Goal: Transaction & Acquisition: Purchase product/service

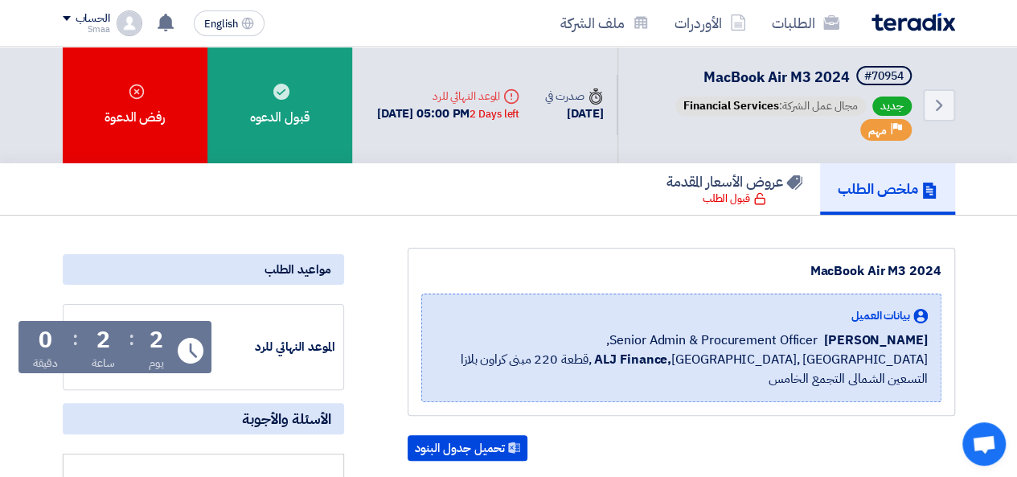
click at [528, 208] on div "ملخص الطلب عروض الأسعار المقدمة [GEOGRAPHIC_DATA][DEMOGRAPHIC_DATA]" at bounding box center [509, 188] width 892 height 51
click at [568, 261] on div "MacBook Air M3 2024" at bounding box center [681, 270] width 520 height 19
click at [503, 210] on div "ملخص الطلب عروض الأسعار المقدمة [GEOGRAPHIC_DATA][DEMOGRAPHIC_DATA]" at bounding box center [509, 188] width 892 height 51
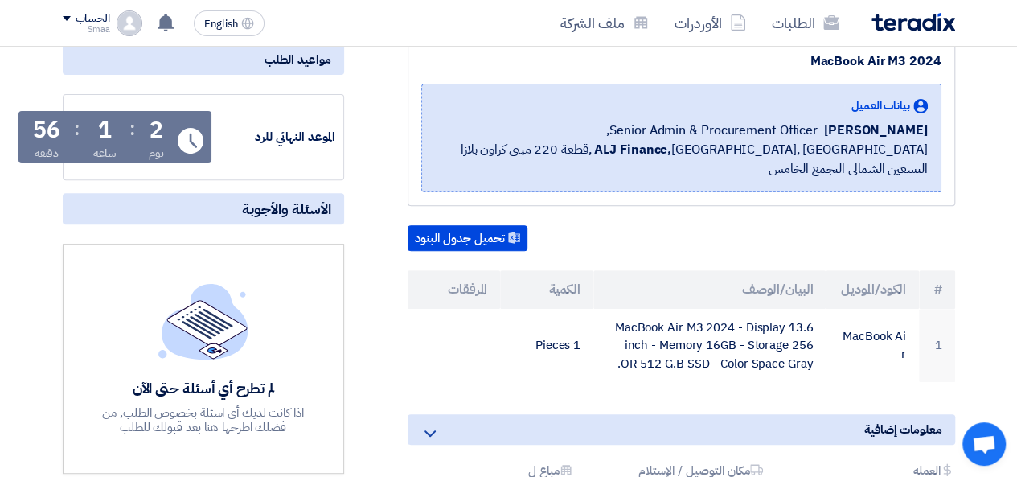
scroll to position [267, 0]
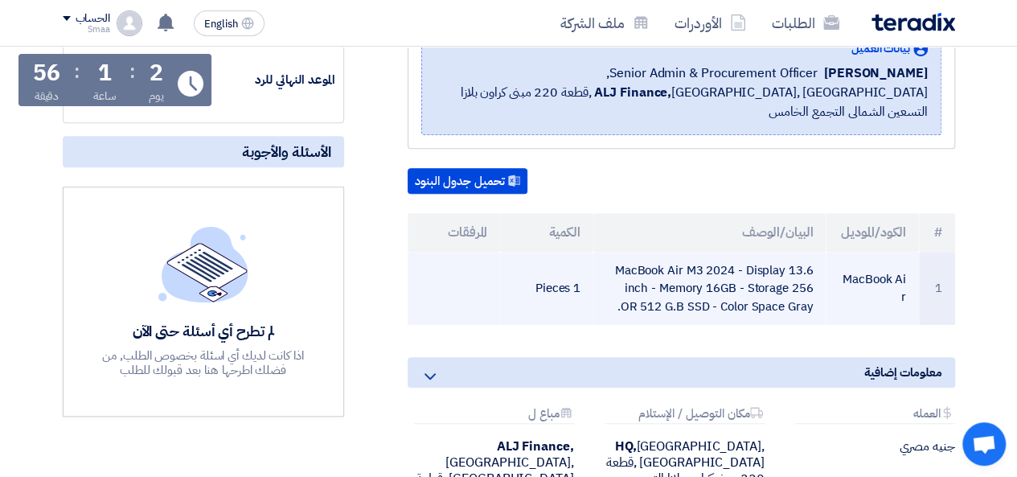
drag, startPoint x: 807, startPoint y: 290, endPoint x: 621, endPoint y: 245, distance: 191.1
click at [621, 252] on td "MacBook Air M3 2024 - Display 13.6 inch - Memory 16GB - Storage 256 OR 512 G.B …" at bounding box center [709, 289] width 232 height 74
click at [772, 260] on td "MacBook Air M3 2024 - Display 13.6 inch - Memory 16GB - Storage 256 OR 512 G.B …" at bounding box center [709, 289] width 232 height 74
drag, startPoint x: 620, startPoint y: 248, endPoint x: 800, endPoint y: 274, distance: 181.9
click at [800, 274] on td "MacBook Air M3 2024 - Display 13.6 inch - Memory 16GB - Storage 256 OR 512 G.B …" at bounding box center [709, 289] width 232 height 74
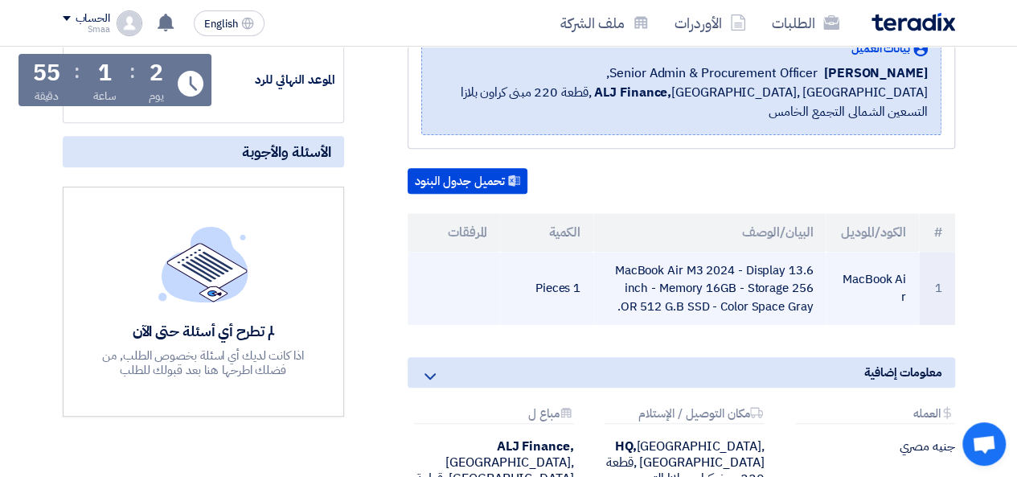
click at [805, 286] on td "MacBook Air M3 2024 - Display 13.6 inch - Memory 16GB - Storage 256 OR 512 G.B …" at bounding box center [709, 289] width 232 height 74
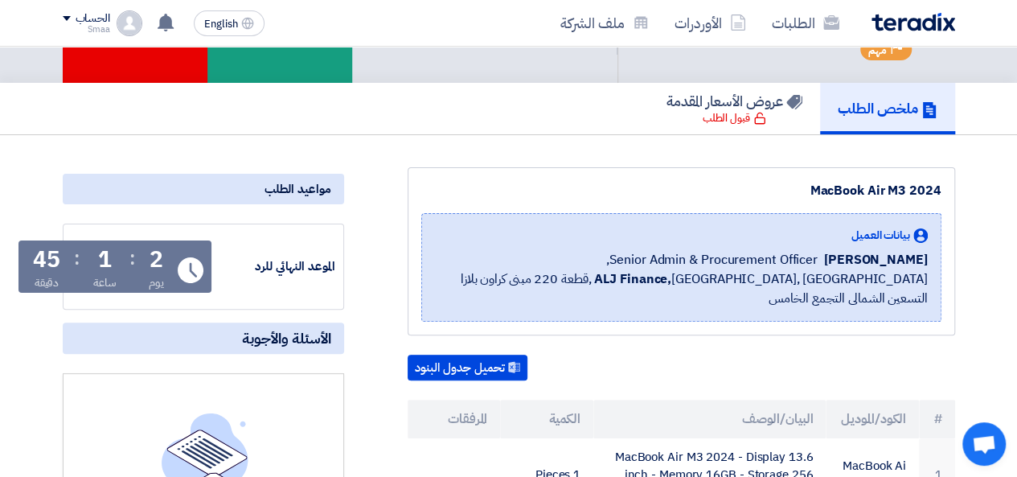
scroll to position [0, 0]
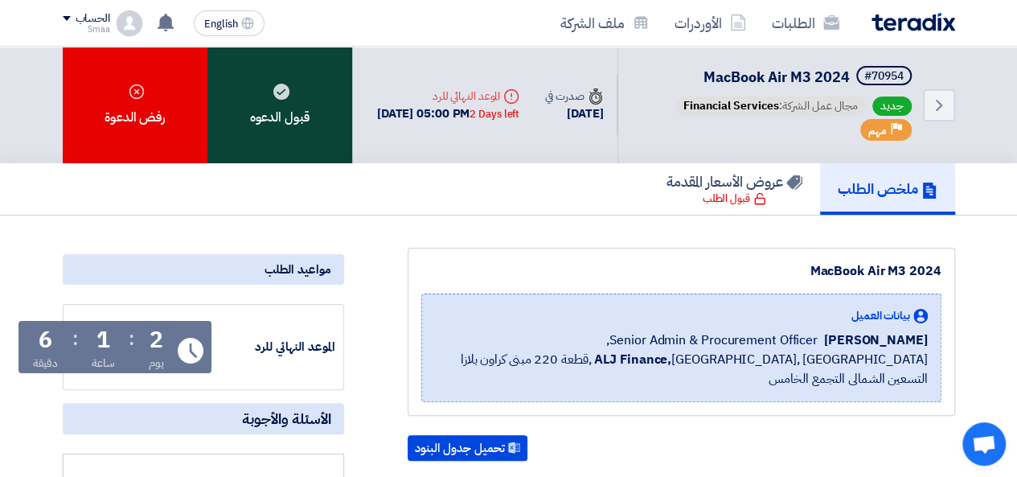
click at [276, 126] on div "قبول الدعوه" at bounding box center [279, 105] width 145 height 117
click at [304, 113] on div "قبول الدعوه" at bounding box center [279, 105] width 145 height 117
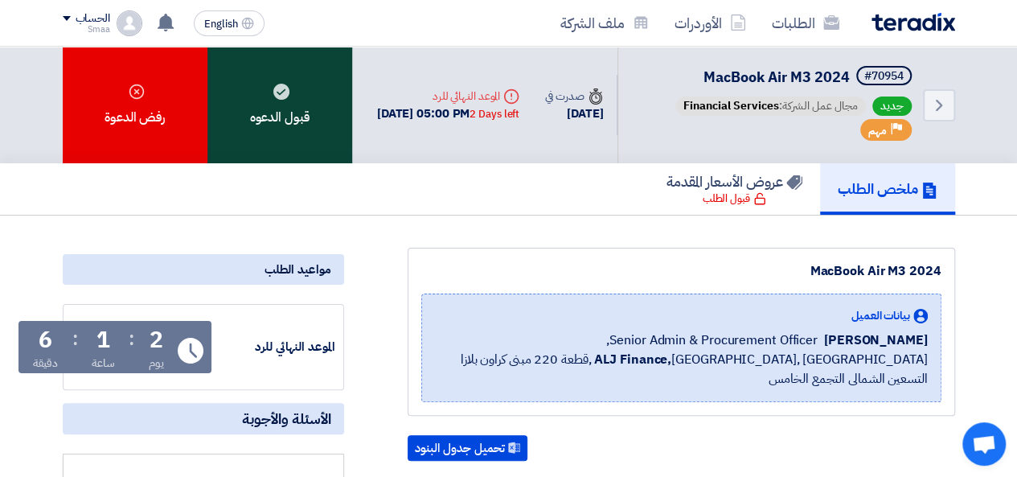
click at [304, 113] on div "قبول الدعوه" at bounding box center [279, 105] width 145 height 117
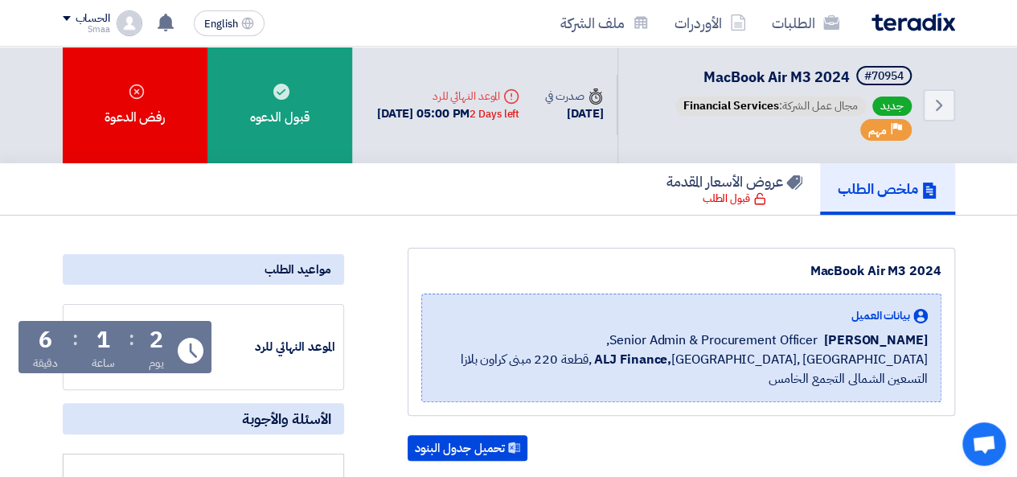
click at [293, 174] on div "ملخص الطلب عروض الأسعار المقدمة [GEOGRAPHIC_DATA][DEMOGRAPHIC_DATA]" at bounding box center [509, 188] width 892 height 51
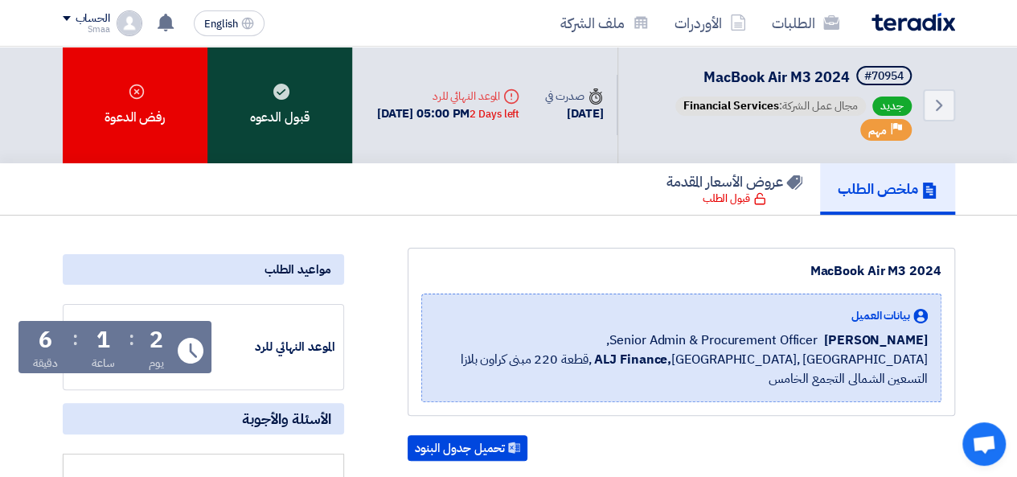
click at [269, 135] on div "قبول الدعوه" at bounding box center [279, 105] width 145 height 117
click at [286, 110] on div "قبول الدعوه" at bounding box center [279, 105] width 145 height 117
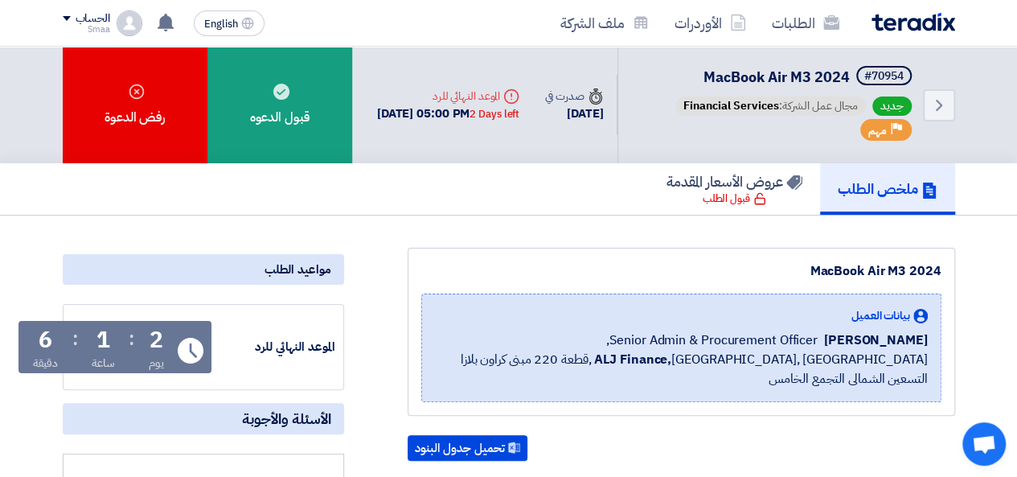
click at [338, 212] on div "ملخص الطلب عروض الأسعار المقدمة [GEOGRAPHIC_DATA][DEMOGRAPHIC_DATA]" at bounding box center [509, 188] width 892 height 51
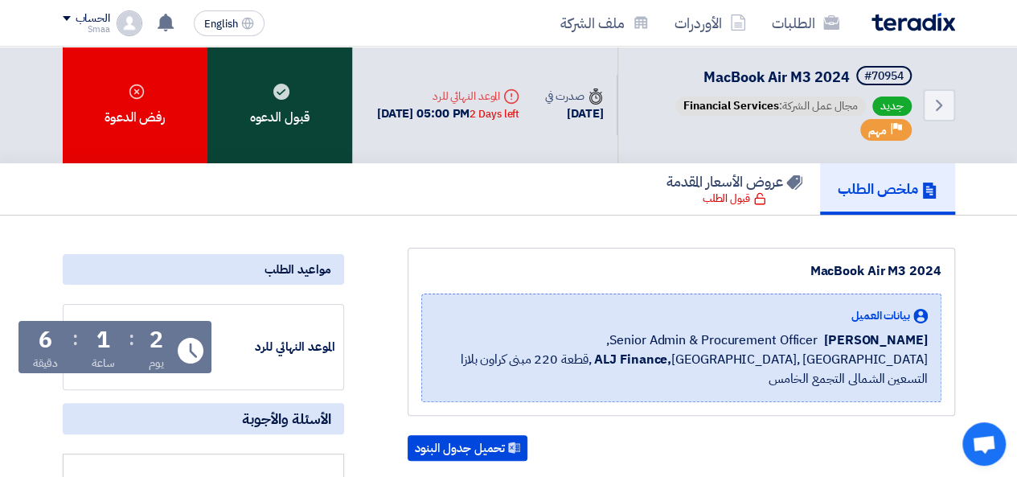
click at [295, 78] on div "قبول الدعوه" at bounding box center [279, 105] width 145 height 117
click at [283, 92] on use at bounding box center [281, 92] width 16 height 16
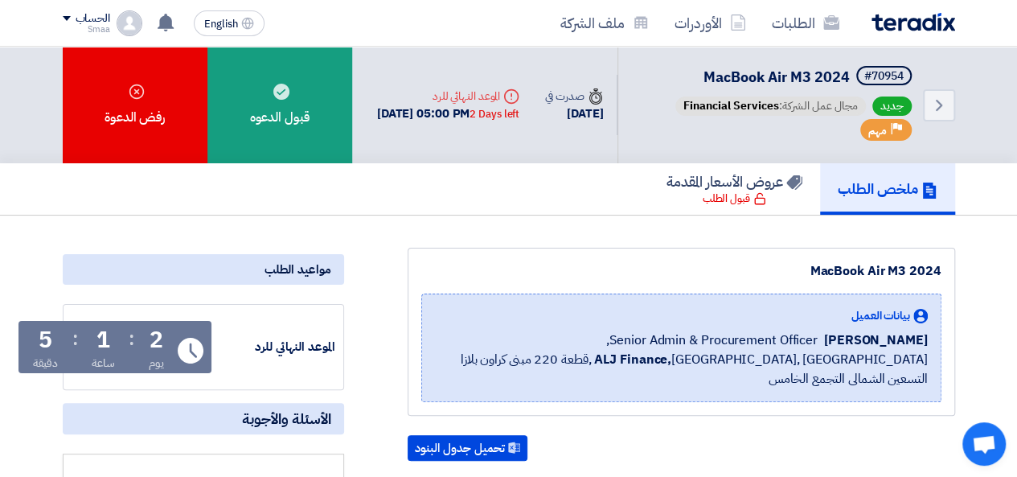
click at [297, 192] on div "ملخص الطلب عروض الأسعار المقدمة [GEOGRAPHIC_DATA][DEMOGRAPHIC_DATA]" at bounding box center [509, 188] width 892 height 51
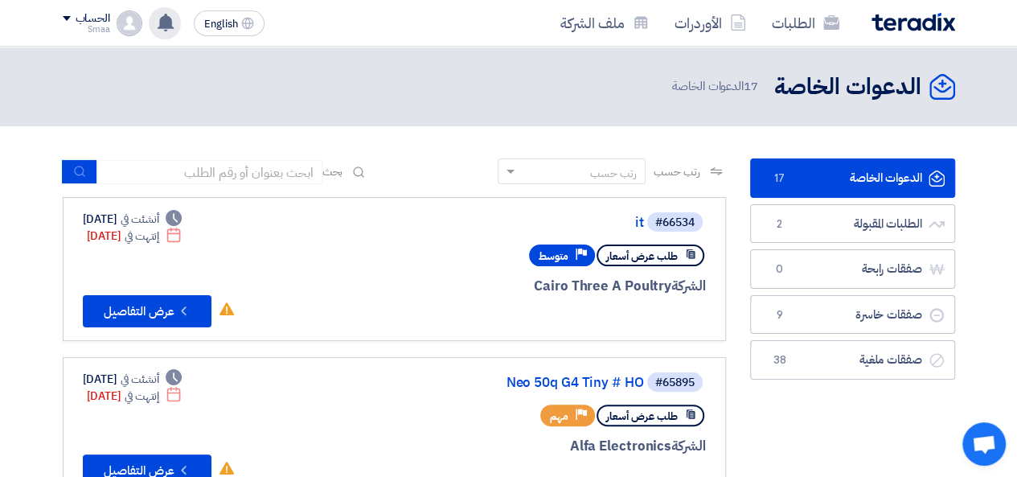
click at [162, 22] on use at bounding box center [166, 23] width 16 height 18
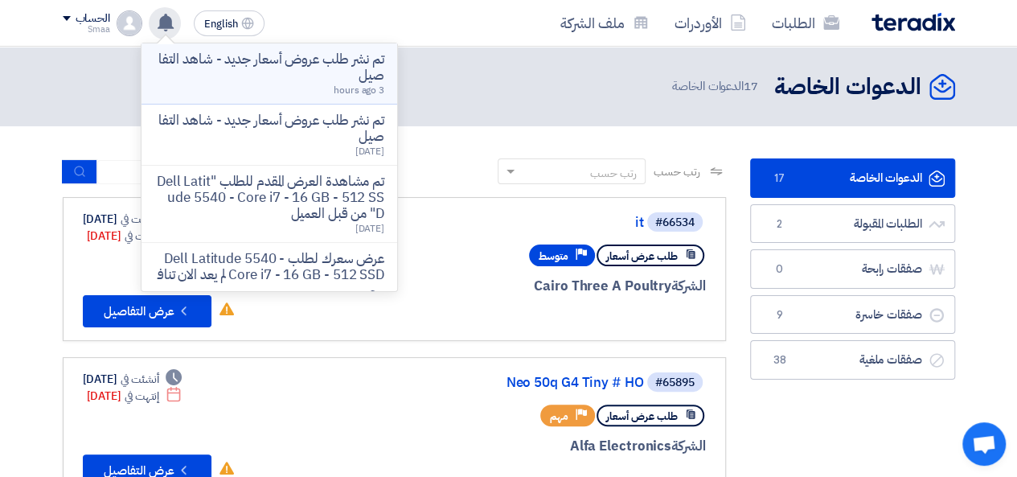
click at [240, 65] on p "تم نشر طلب عروض أسعار جديد - شاهد التفاصيل" at bounding box center [269, 67] width 230 height 32
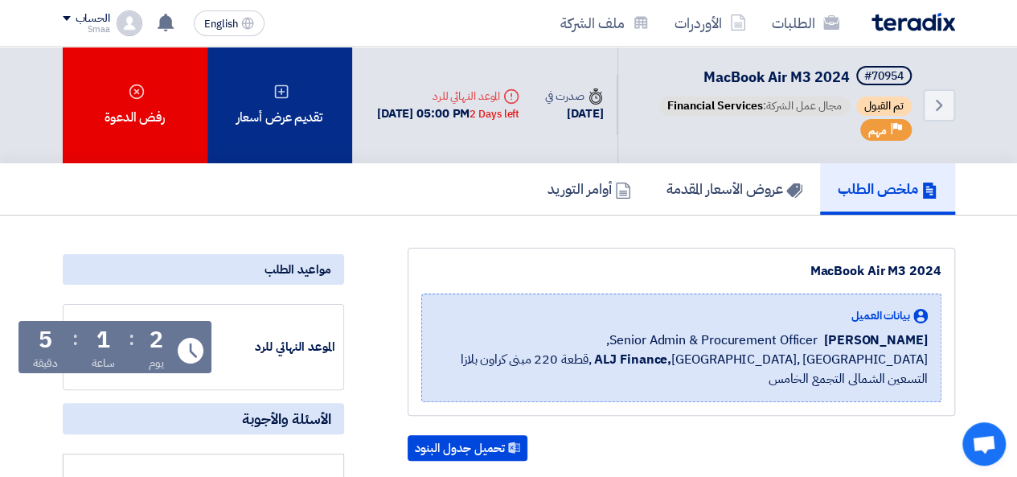
click at [307, 163] on div "تقديم عرض أسعار" at bounding box center [279, 105] width 145 height 117
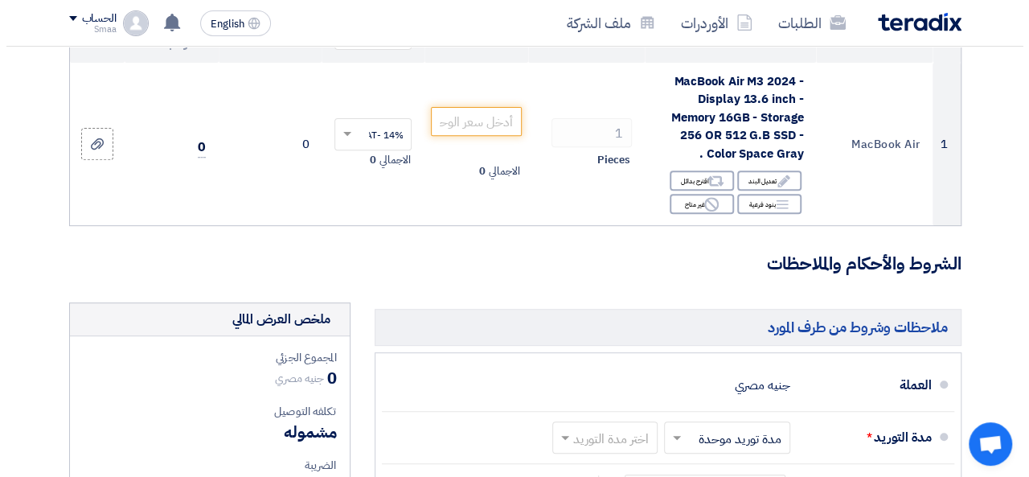
scroll to position [260, 0]
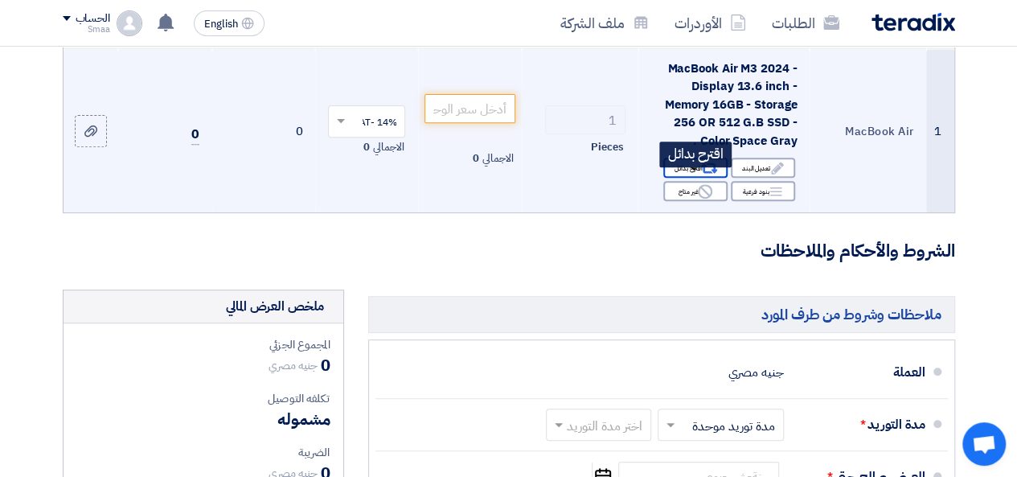
click at [693, 178] on div "Alternative اقترح بدائل" at bounding box center [695, 168] width 64 height 20
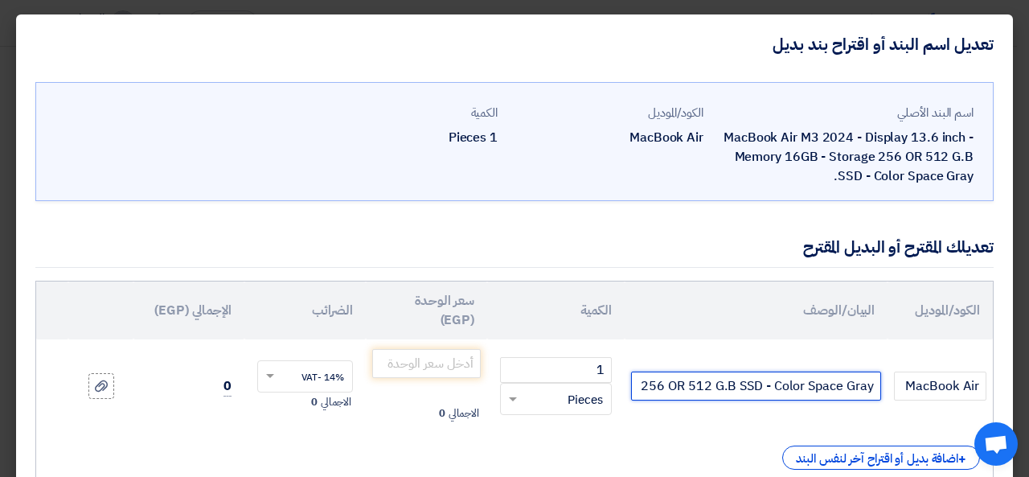
click at [645, 385] on input "MacBook Air M3 2024 - Display 13.6 inch - Memory 16GB - Storage 256 OR 512 G.B …" at bounding box center [756, 385] width 250 height 29
drag, startPoint x: 874, startPoint y: 391, endPoint x: 627, endPoint y: 390, distance: 246.8
click at [627, 390] on tr "MacBook Air 1 RFQ_STEP1.ITEMS.2.TYPE_PLACEHOLDER ×" at bounding box center [514, 385] width 957 height 93
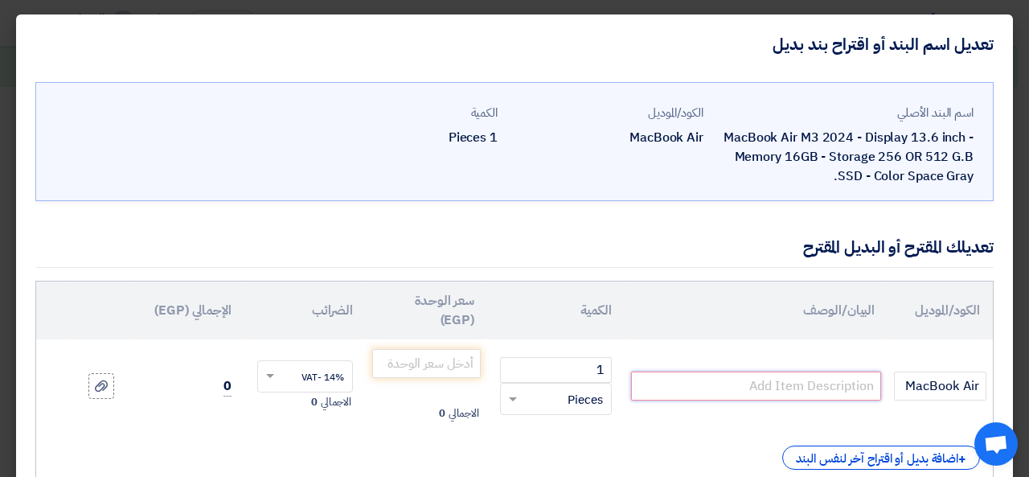
paste input "MC6T4AE/A"
paste input "13-inch MacBook Air: Apple M4 chip with 10-core CPU and 8-core GPU, 16GB, 256GB…"
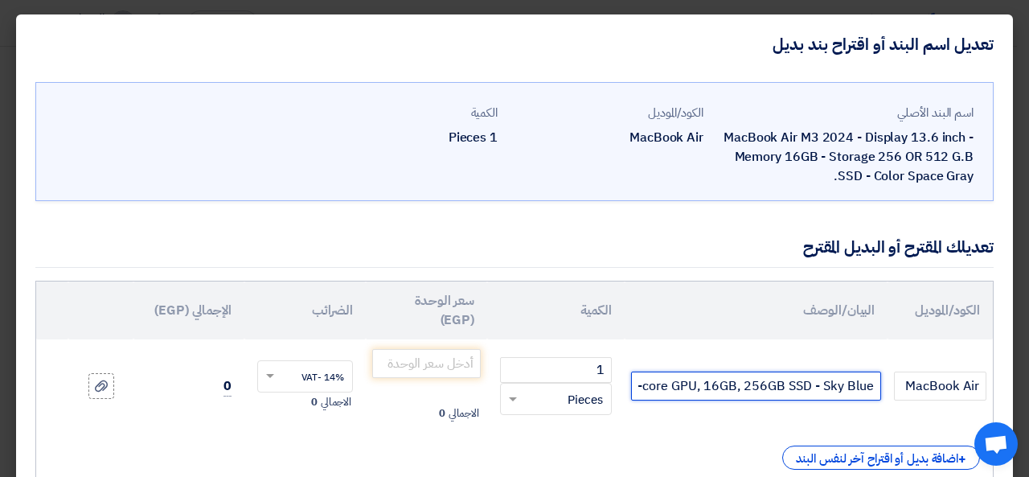
scroll to position [0, -429]
type input "MC6T4AE/A13-inch MacBook Air: Apple M4 chip with 10-core CPU and 8-core GPU, 16…"
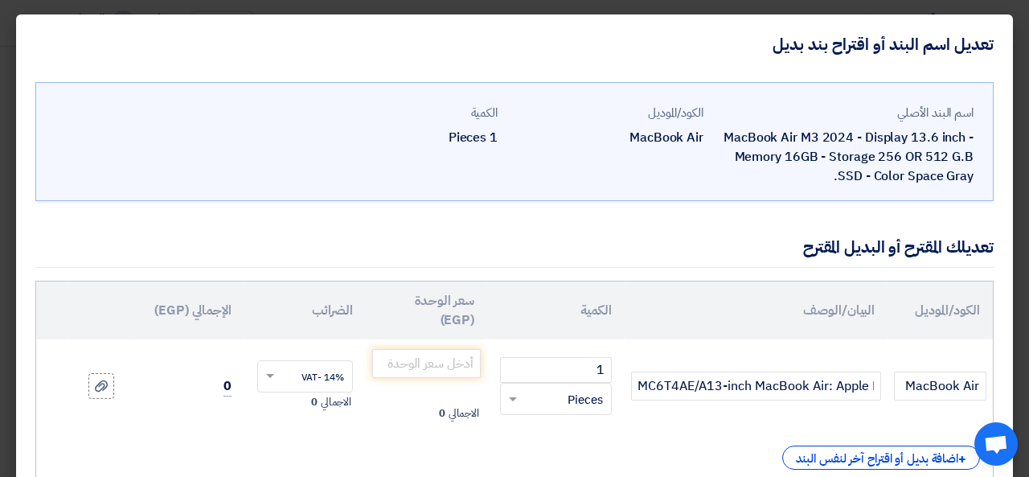
scroll to position [0, 0]
click at [406, 367] on input "number" at bounding box center [426, 363] width 109 height 29
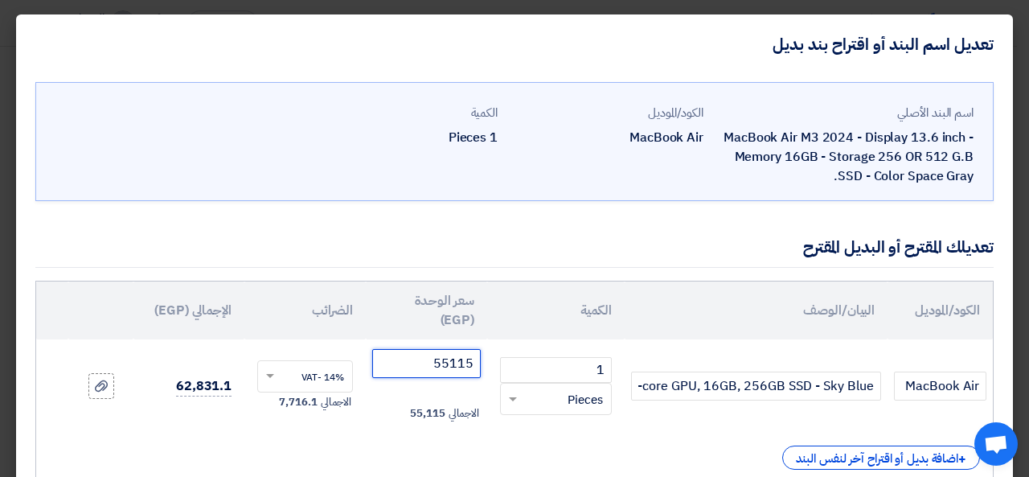
type input "55115"
click at [614, 434] on div "الكود/الموديل البيان/الوصف الكمية سعر الوحدة (EGP) [DEMOGRAPHIC_DATA] الإجمالي …" at bounding box center [514, 382] width 958 height 203
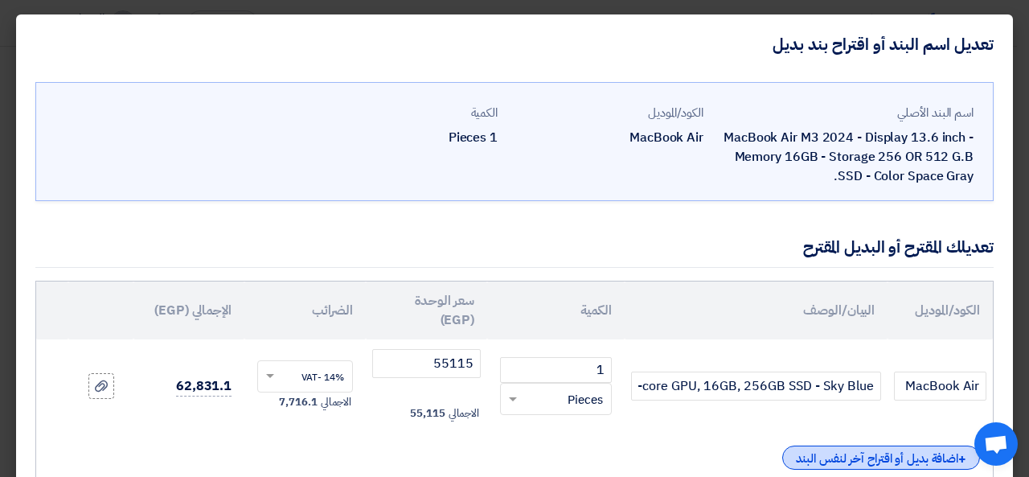
click at [813, 454] on div "+ اضافة بديل أو اقتراح آخر لنفس البند" at bounding box center [881, 457] width 198 height 24
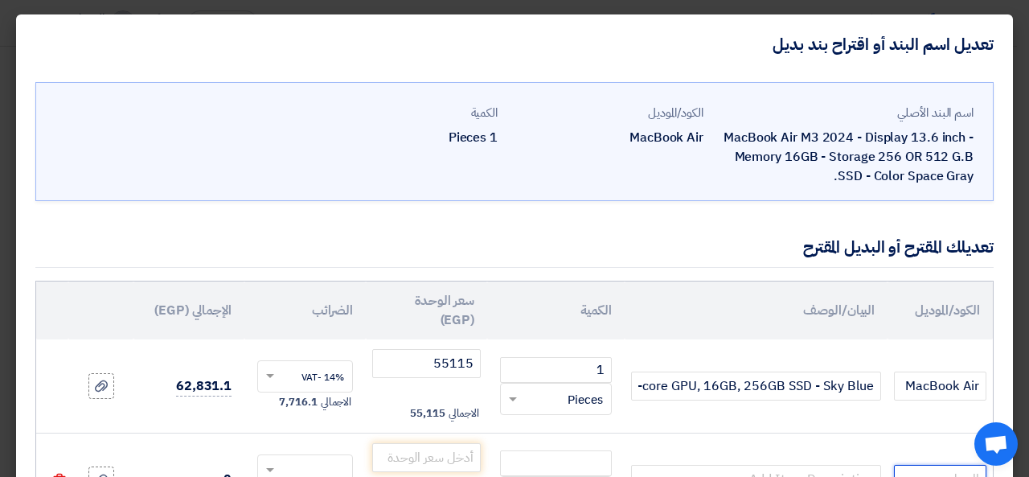
click at [928, 472] on input "text" at bounding box center [940, 479] width 92 height 29
drag, startPoint x: 751, startPoint y: 234, endPoint x: 741, endPoint y: 166, distance: 69.0
click at [741, 166] on div "اسم البند الأصلي MacBook Air M3 2024 - Display 13.6 inch - Memory 16GB - Storag…" at bounding box center [514, 370] width 997 height 593
click at [733, 240] on div "تعديلك المقترح أو البديل المقترح" at bounding box center [514, 247] width 958 height 41
click at [916, 474] on input "text" at bounding box center [940, 479] width 92 height 29
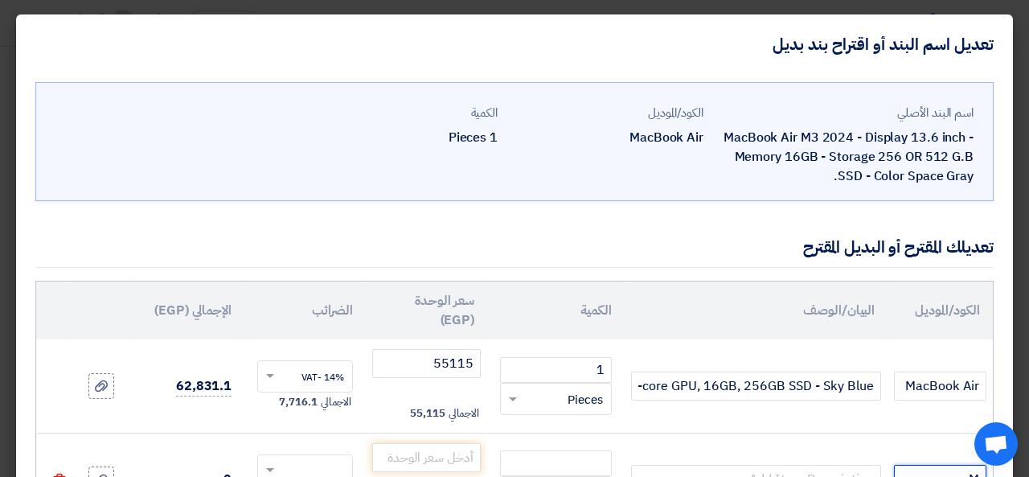
scroll to position [10, 0]
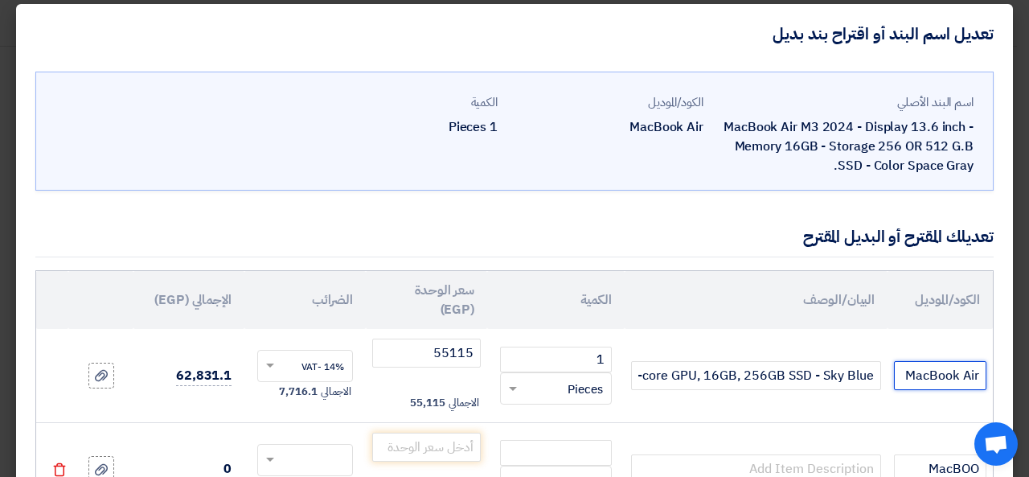
drag, startPoint x: 904, startPoint y: 380, endPoint x: 984, endPoint y: 380, distance: 79.6
click at [984, 380] on input "MacBook Air" at bounding box center [940, 375] width 92 height 29
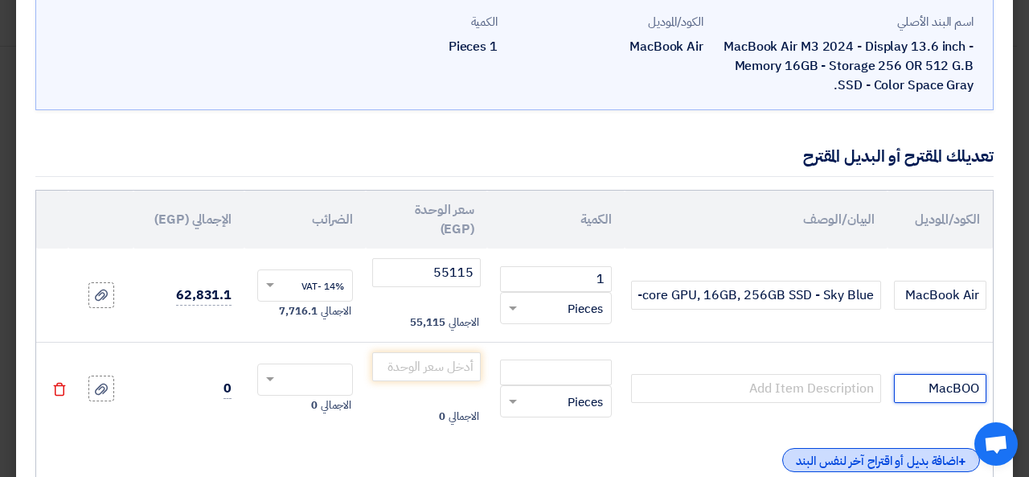
scroll to position [113, 0]
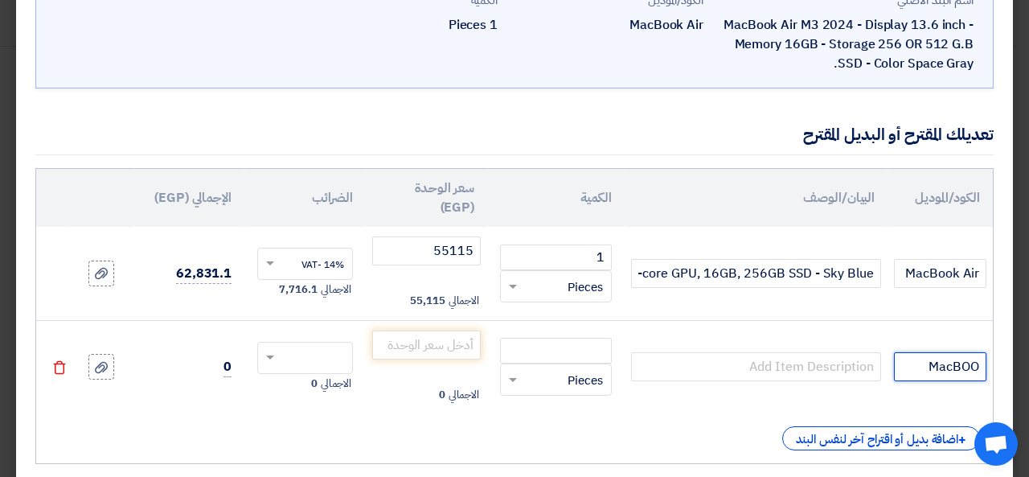
drag, startPoint x: 926, startPoint y: 469, endPoint x: 989, endPoint y: 377, distance: 111.0
click at [989, 377] on td "MacBOO" at bounding box center [940, 366] width 105 height 93
paste input "ook Air"
type input "MacBook Air"
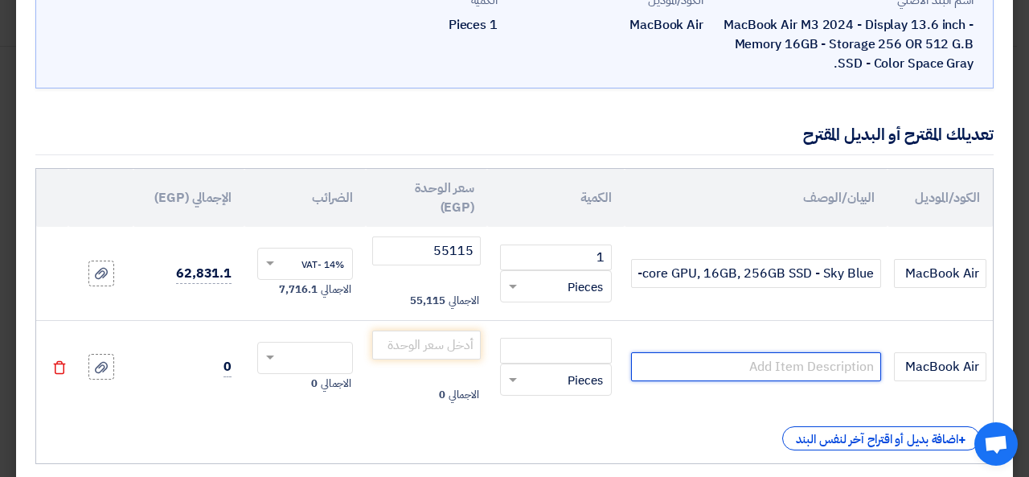
click at [765, 364] on input "text" at bounding box center [756, 366] width 250 height 29
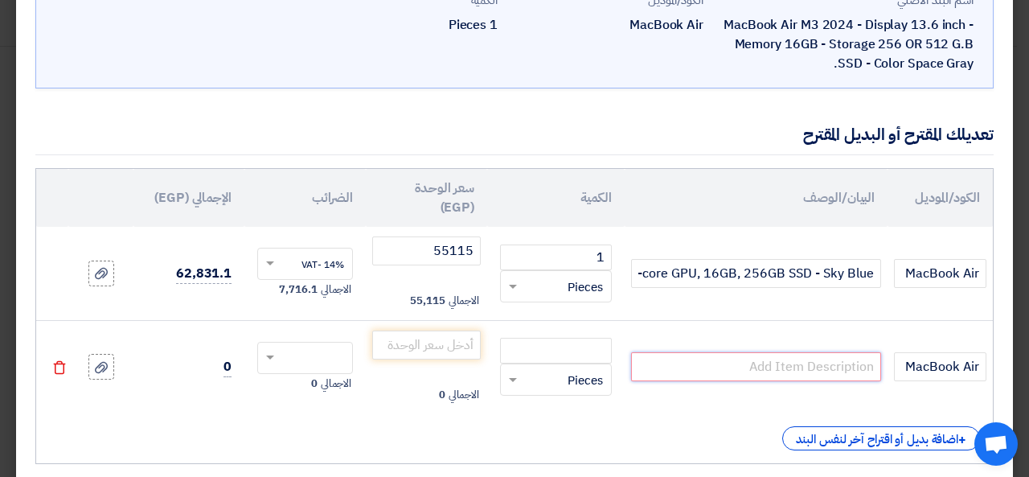
paste input "MC7X4AE/A"
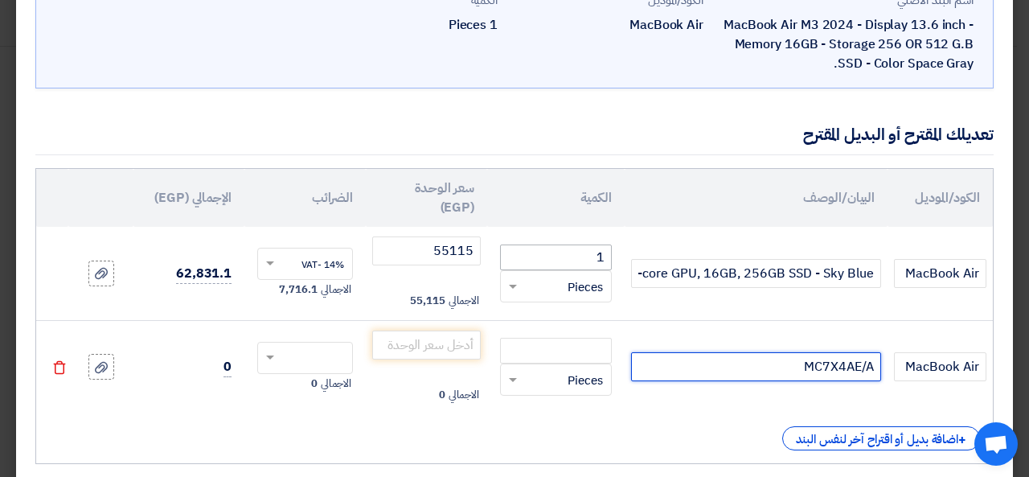
paste input "Apple MacBook Air 13" M2/8C CPU/8C GPU/16GB/256GB SSD/Midnight"
type input "MC7X4AE/A Apple MacBook Air 13" M2/8C CPU/8C GPU/16GB/256GB SSD/Midnight"
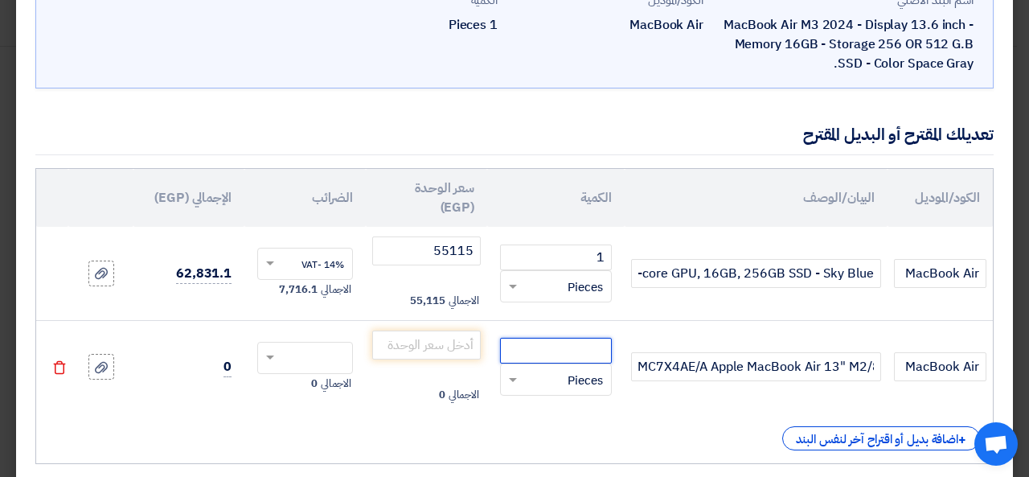
scroll to position [0, 0]
click at [571, 343] on input "number" at bounding box center [556, 351] width 112 height 26
type input "1"
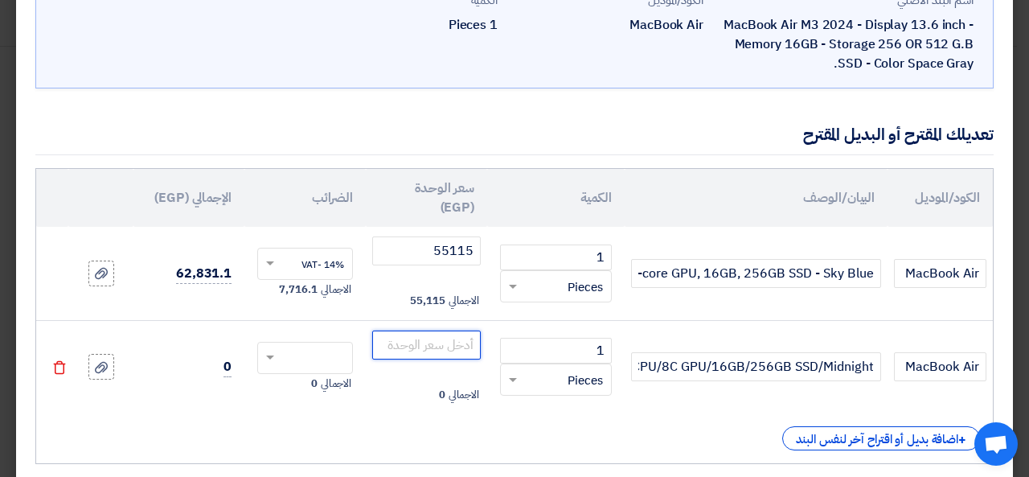
click at [452, 342] on input "number" at bounding box center [426, 344] width 109 height 29
type input "44737"
click at [430, 432] on div "+ اضافة بديل أو اقتراح آخر لنفس البند" at bounding box center [514, 438] width 931 height 24
click at [275, 355] on span at bounding box center [268, 358] width 20 height 14
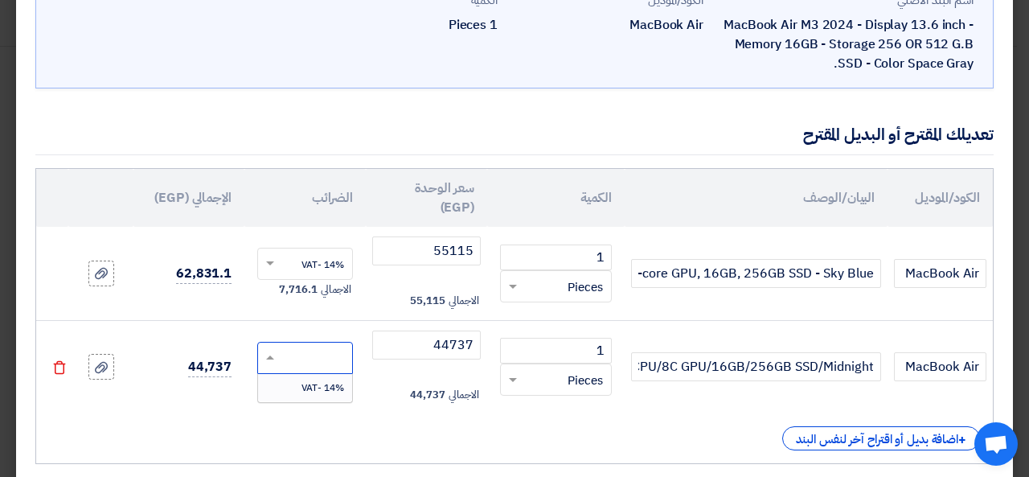
click at [325, 388] on span "14% -VAT" at bounding box center [322, 387] width 43 height 14
click at [633, 442] on div "+ اضافة بديل أو اقتراح آخر لنفس البند" at bounding box center [514, 438] width 931 height 24
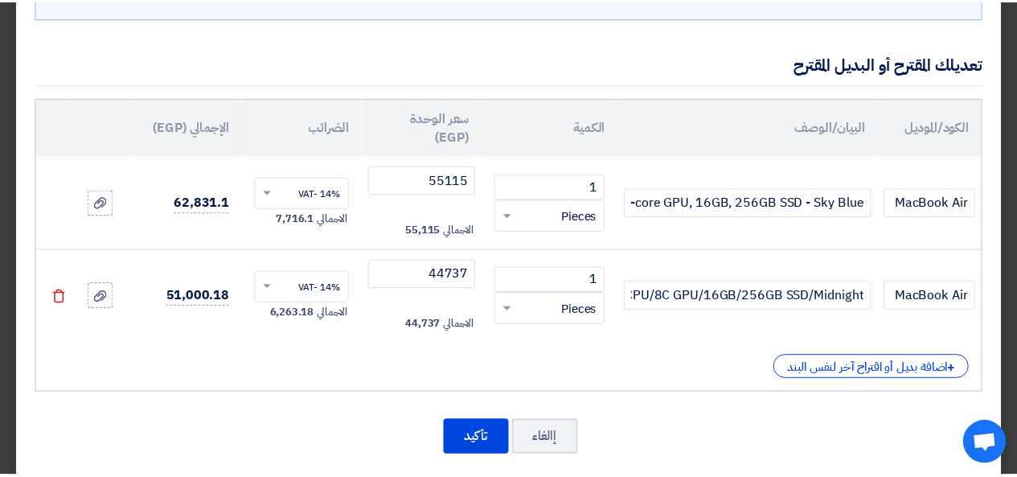
scroll to position [201, 0]
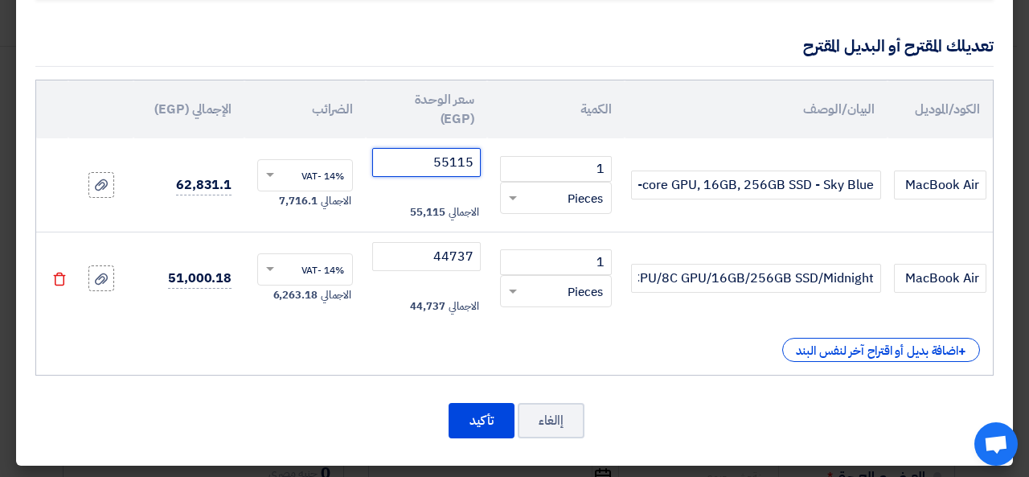
click at [428, 167] on input "55115" at bounding box center [426, 162] width 109 height 29
type input "55114.3"
click at [389, 306] on div "الاجمالي 44,737" at bounding box center [426, 306] width 109 height 19
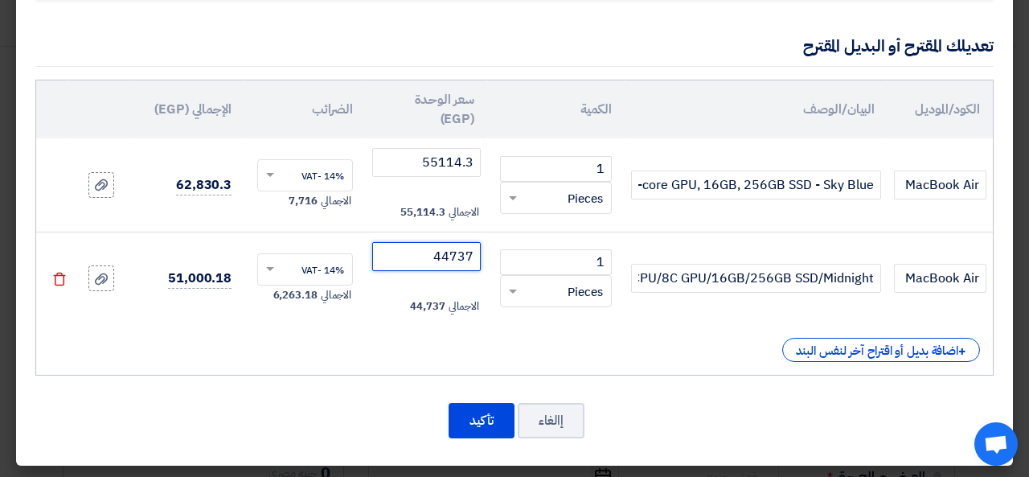
click at [433, 250] on input "44737" at bounding box center [426, 256] width 109 height 29
type input "44736.84"
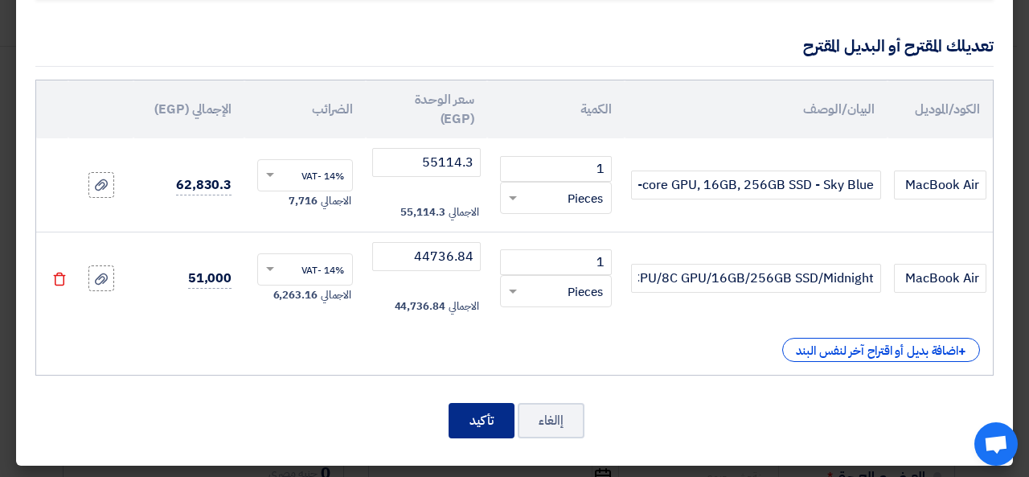
click at [468, 414] on button "تأكيد" at bounding box center [482, 420] width 66 height 35
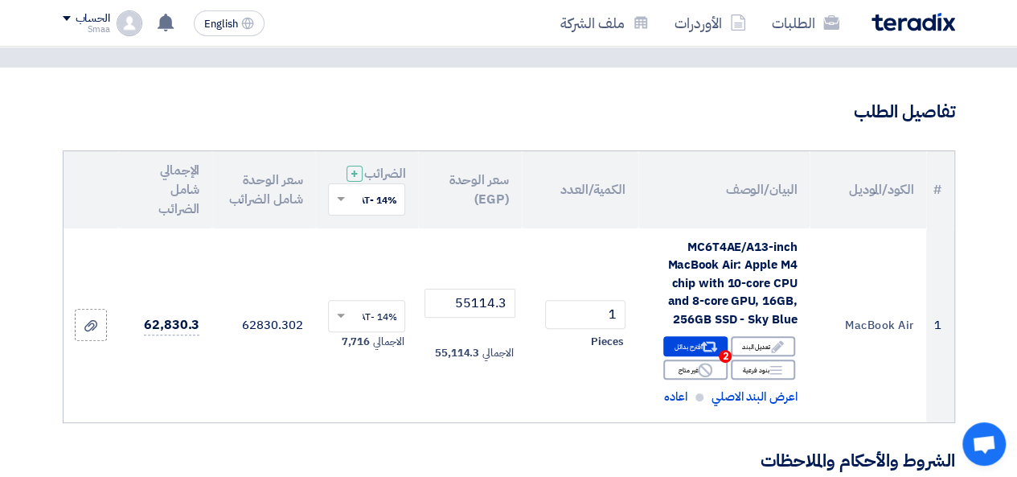
scroll to position [84, 0]
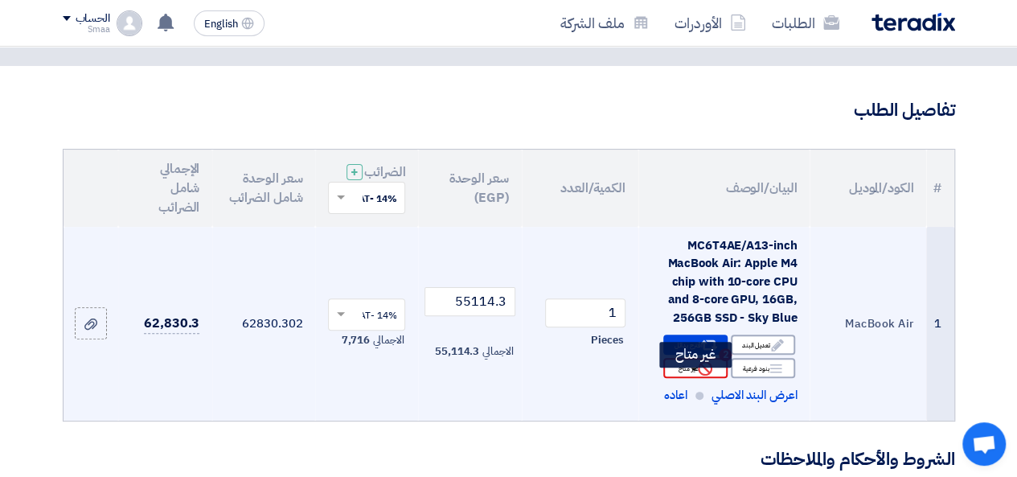
click at [689, 378] on div "Reject غير متاح" at bounding box center [695, 368] width 64 height 20
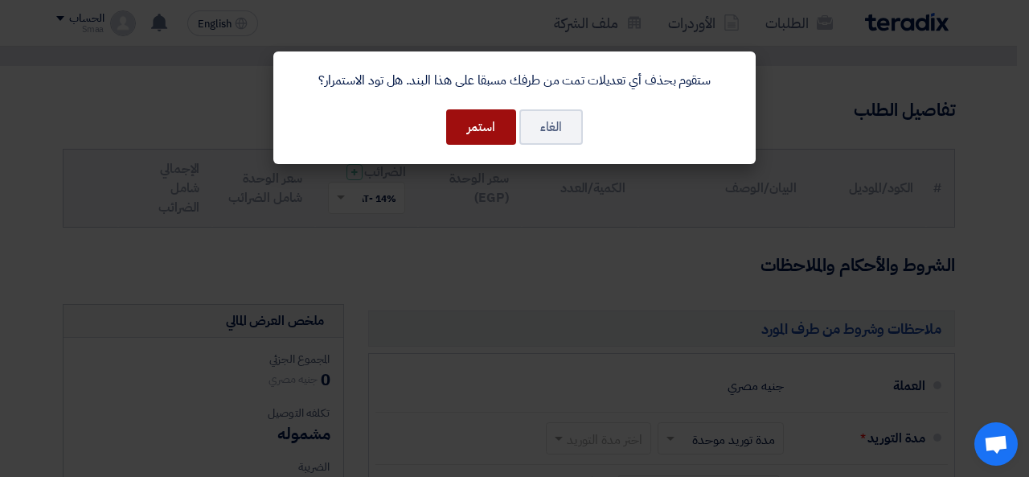
click at [483, 137] on button "استمر" at bounding box center [481, 126] width 70 height 35
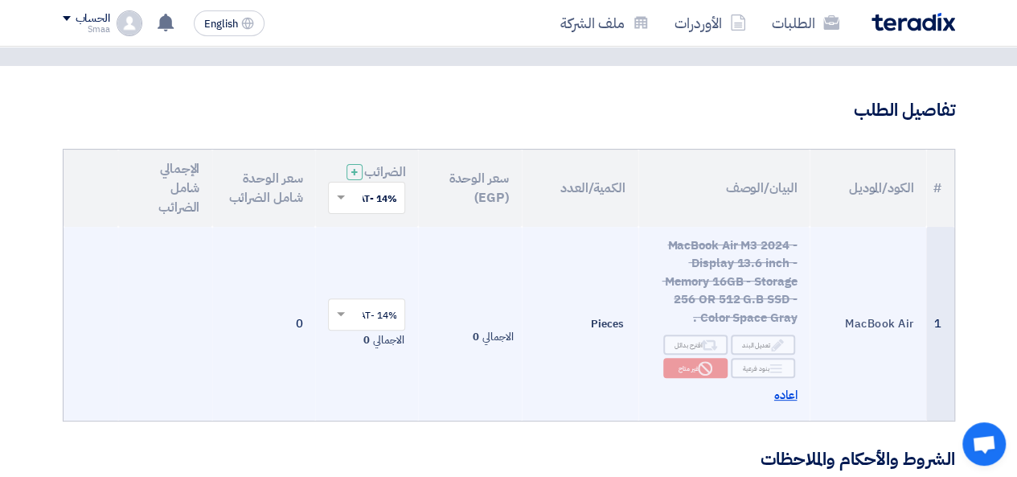
click at [786, 404] on span "اعاده" at bounding box center [785, 395] width 23 height 18
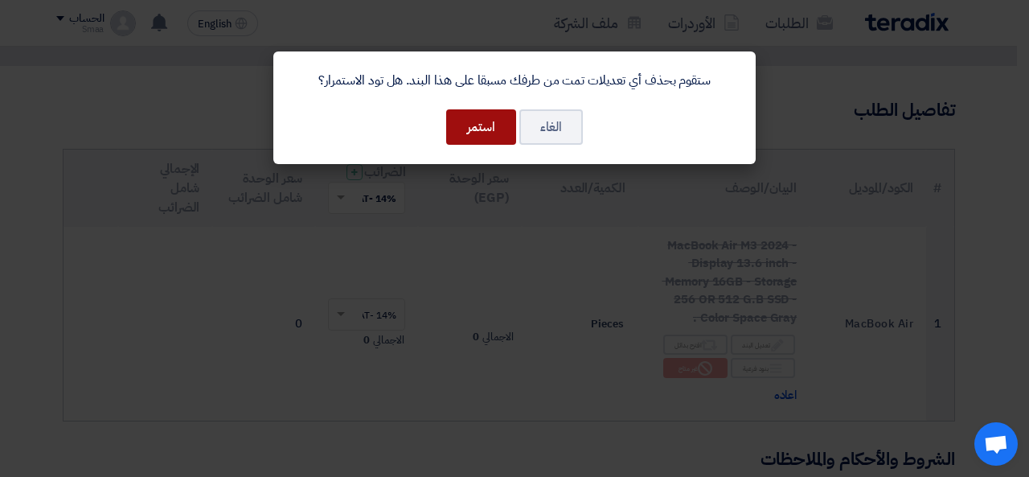
click at [476, 125] on button "استمر" at bounding box center [481, 126] width 70 height 35
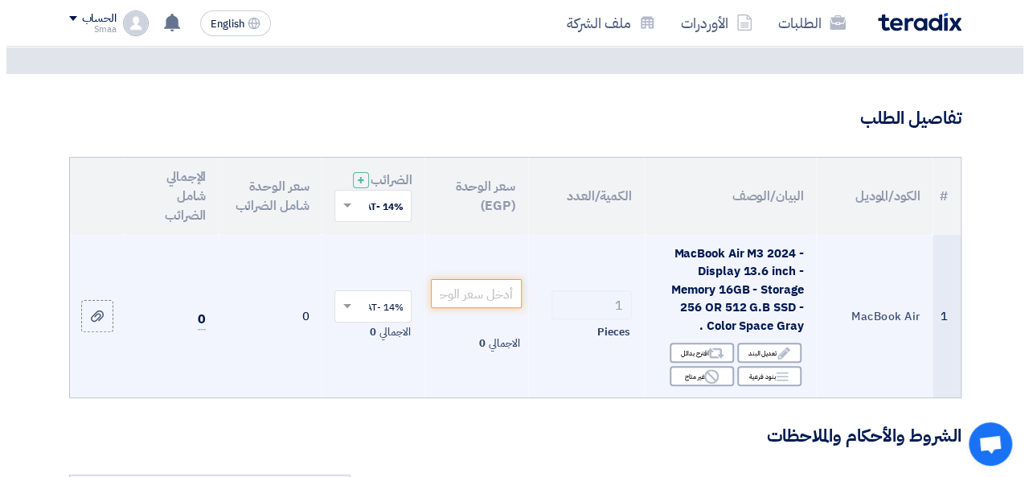
scroll to position [96, 0]
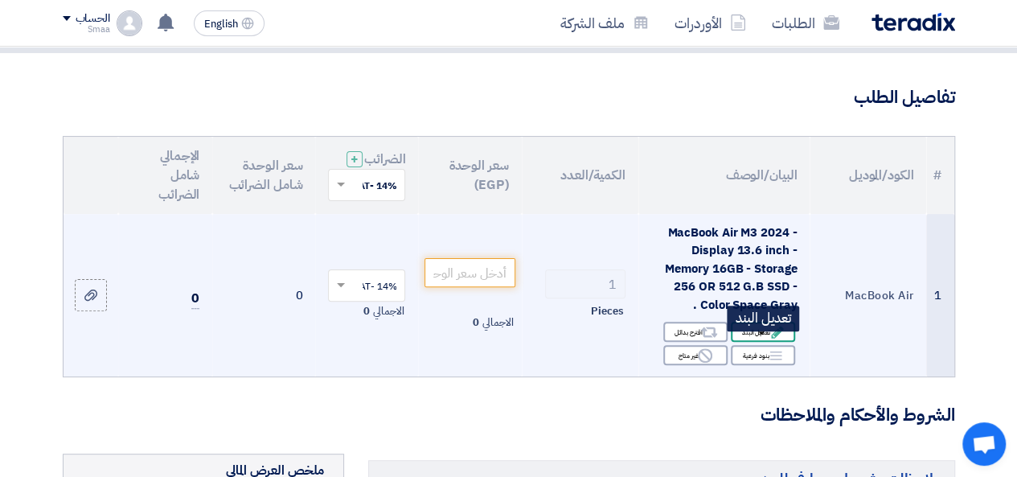
click at [755, 342] on div "Edit تعديل البند" at bounding box center [763, 332] width 64 height 20
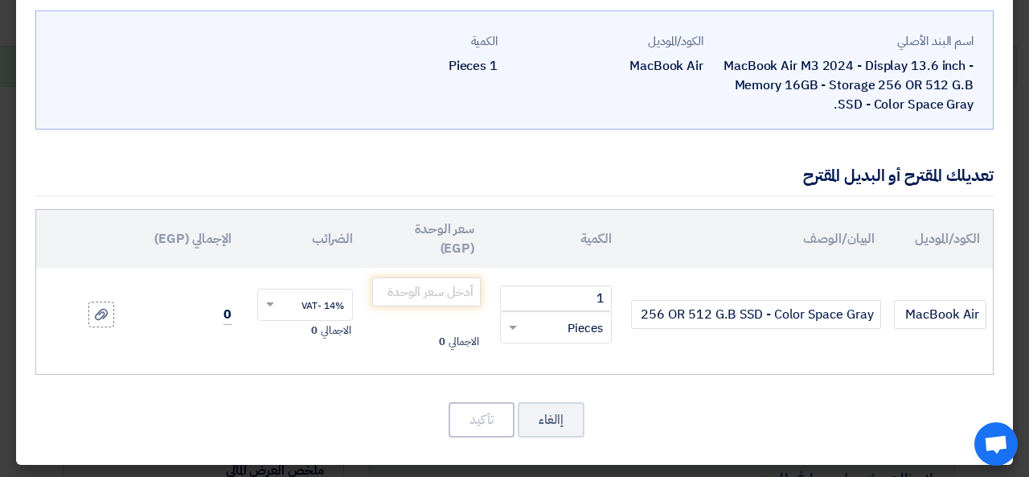
scroll to position [39, 0]
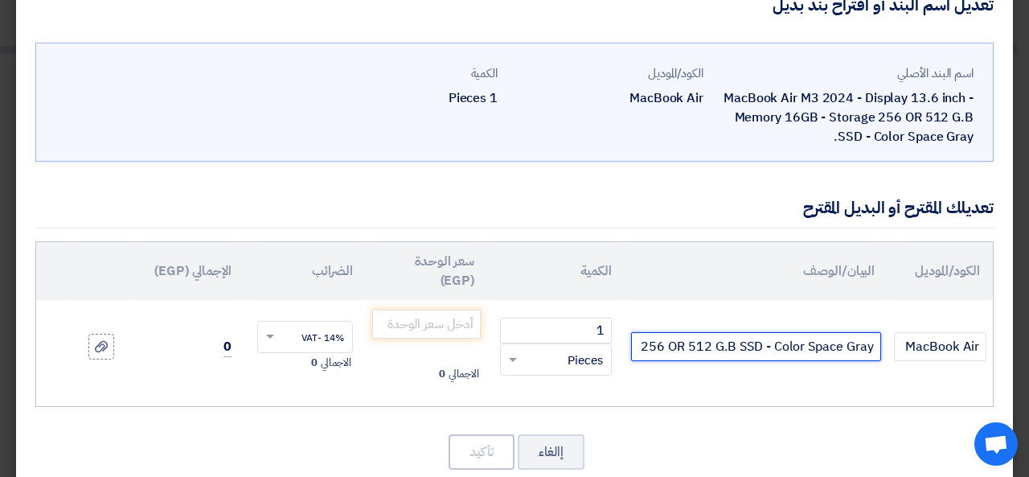
click at [645, 346] on input "MacBook Air M3 2024 - Display 13.6 inch - Memory 16GB - Storage 256 OR 512 G.B …" at bounding box center [756, 346] width 250 height 29
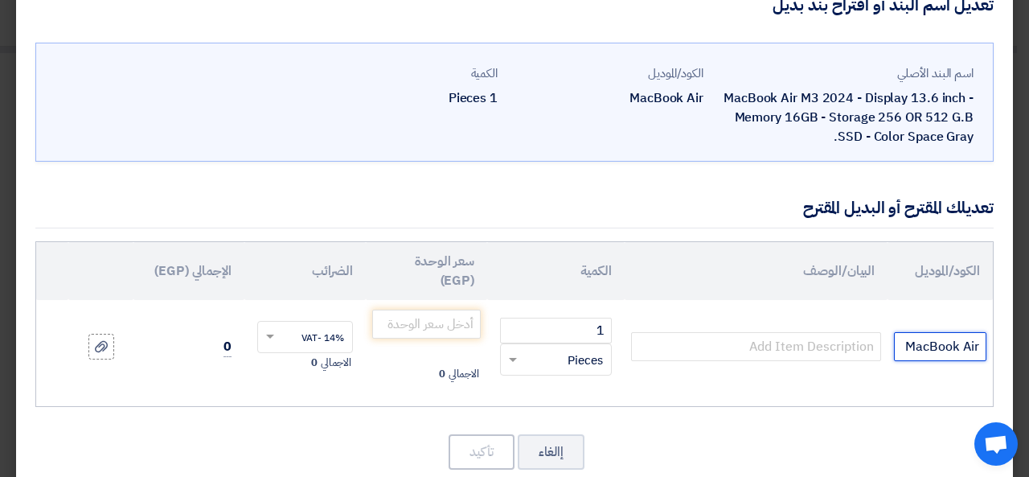
click at [902, 345] on input "MacBook Air" at bounding box center [940, 346] width 92 height 29
type input "M"
paste input "MC7X4AE/A"
type input "MC7X4AE/A"
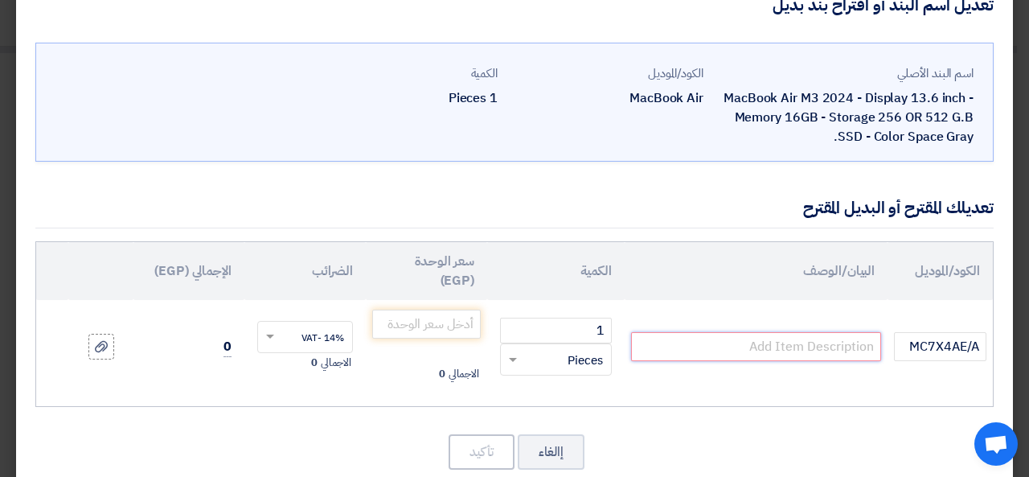
click at [670, 345] on input "text" at bounding box center [756, 346] width 250 height 29
paste input "Apple MacBook Air 13" M2/8C CPU/8C GPU/16GB/256GB SSD/Midnight"
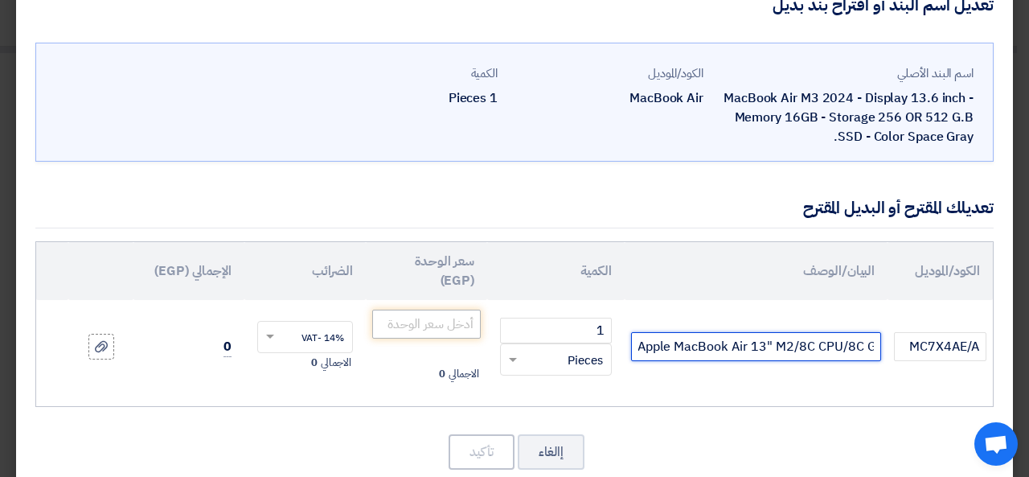
type input "Apple MacBook Air 13" M2/8C CPU/8C GPU/16GB/256GB SSD/Midnight"
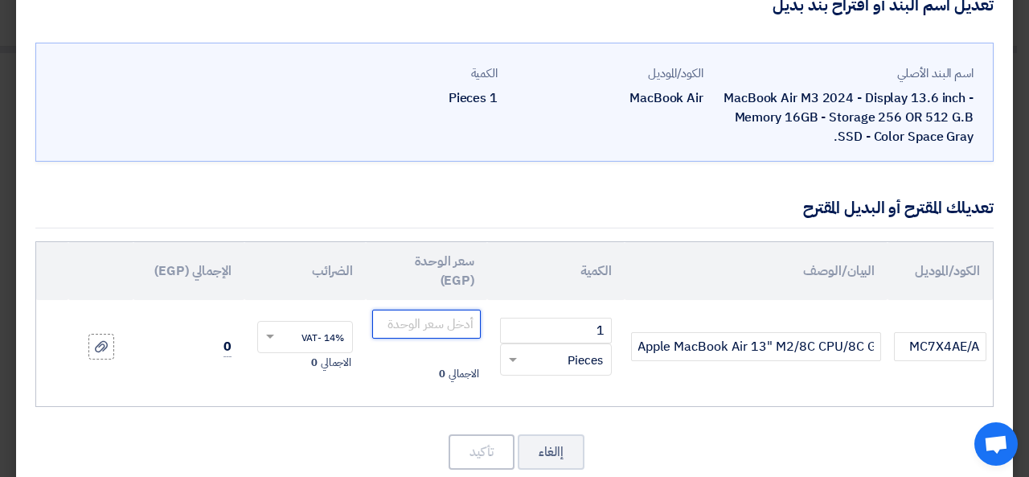
scroll to position [0, 0]
click at [458, 334] on input "number" at bounding box center [426, 324] width 109 height 29
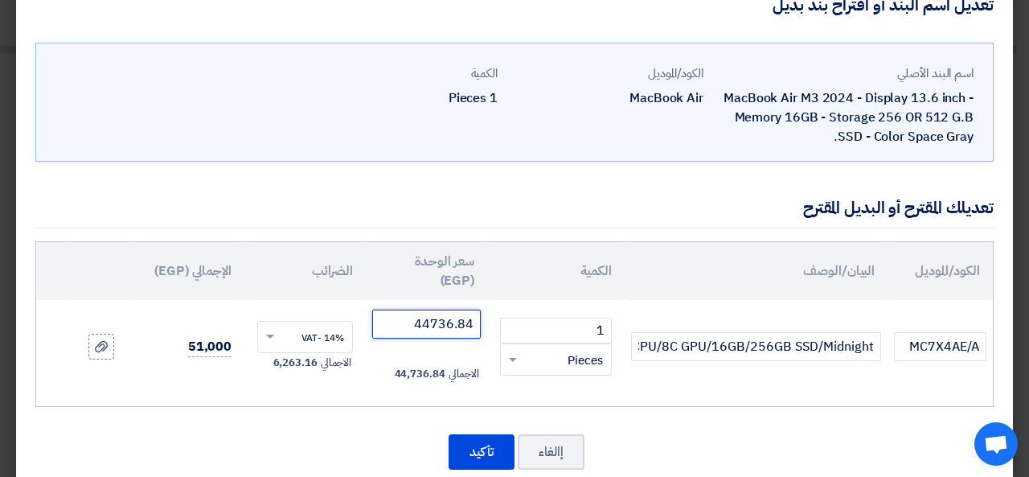
type input "44736.84"
click at [209, 433] on div "إالغاء تأكيد" at bounding box center [514, 452] width 958 height 39
click at [778, 433] on div "إالغاء تأكيد" at bounding box center [514, 452] width 958 height 39
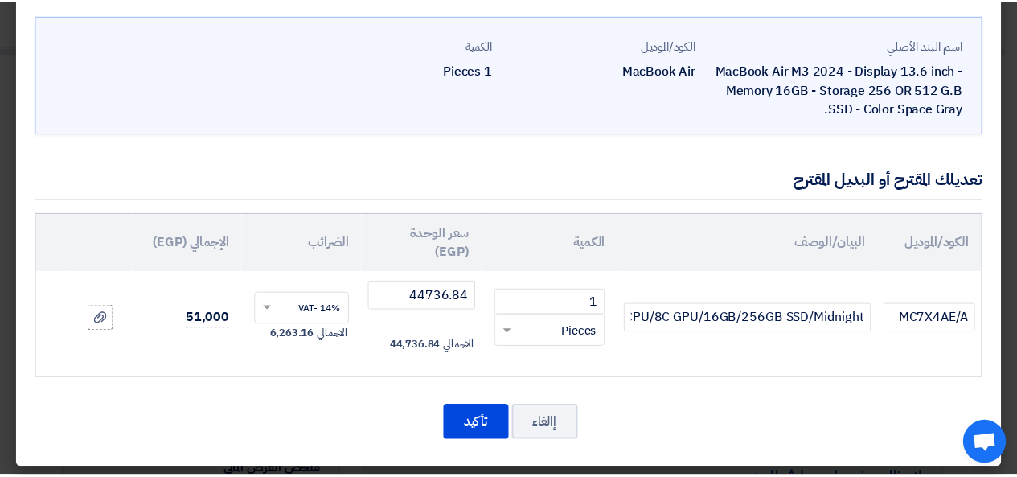
scroll to position [72, 0]
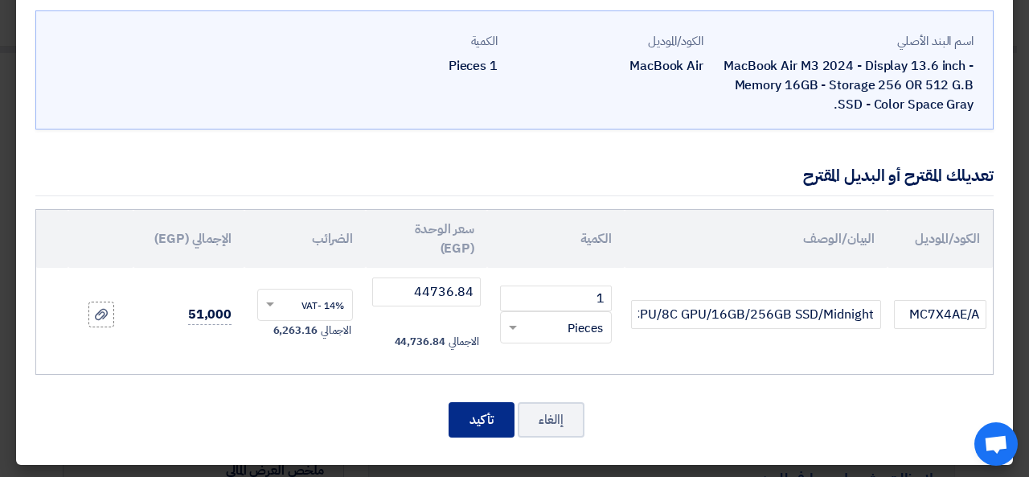
click at [488, 413] on button "تأكيد" at bounding box center [482, 419] width 66 height 35
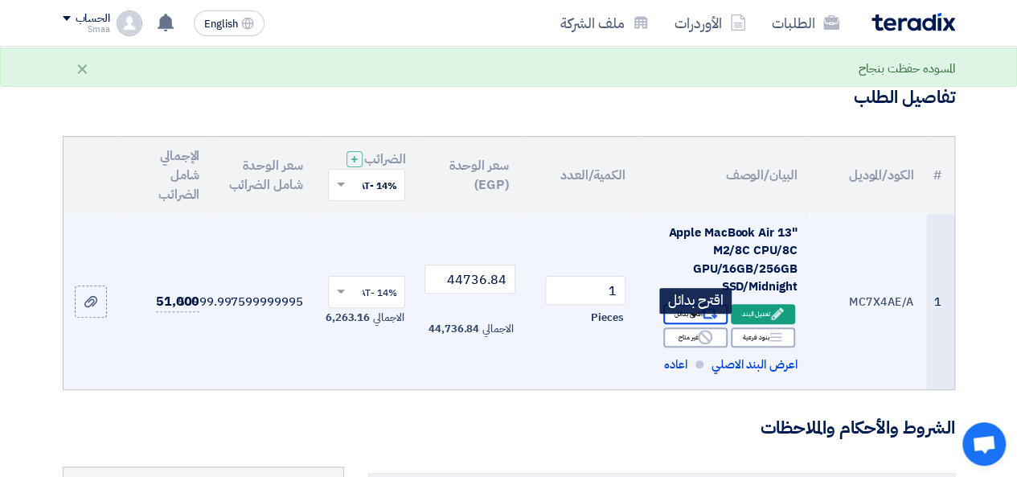
click at [670, 324] on div "Alternative اقترح بدائل" at bounding box center [695, 314] width 64 height 20
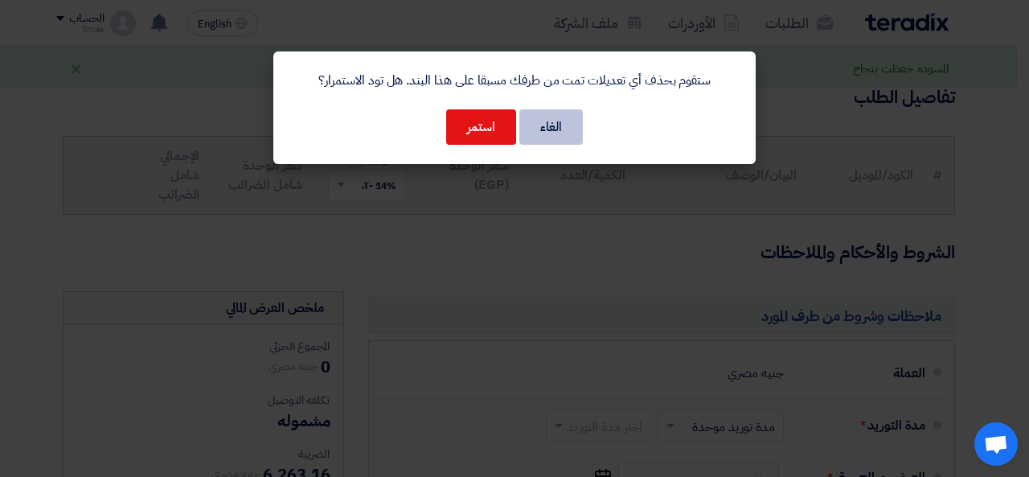
click at [551, 136] on button "الغاء" at bounding box center [551, 126] width 64 height 35
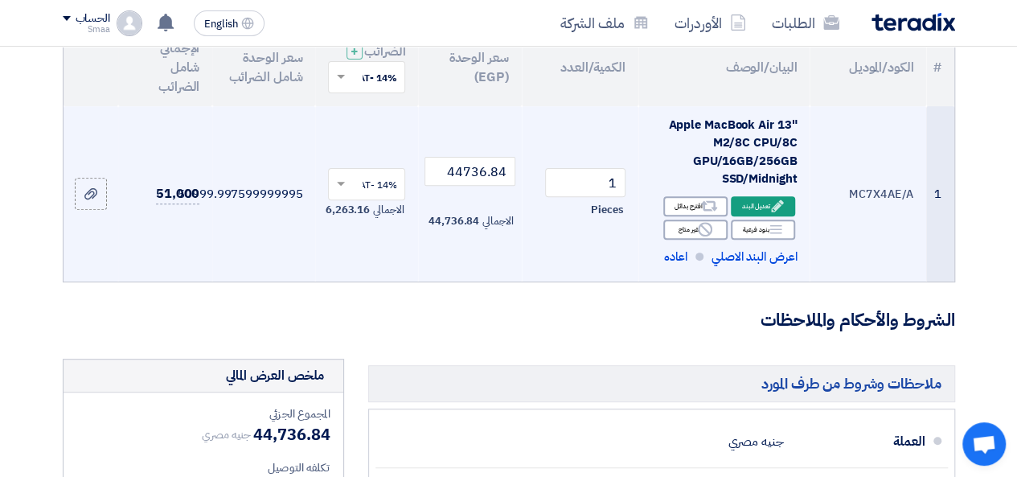
scroll to position [289, 0]
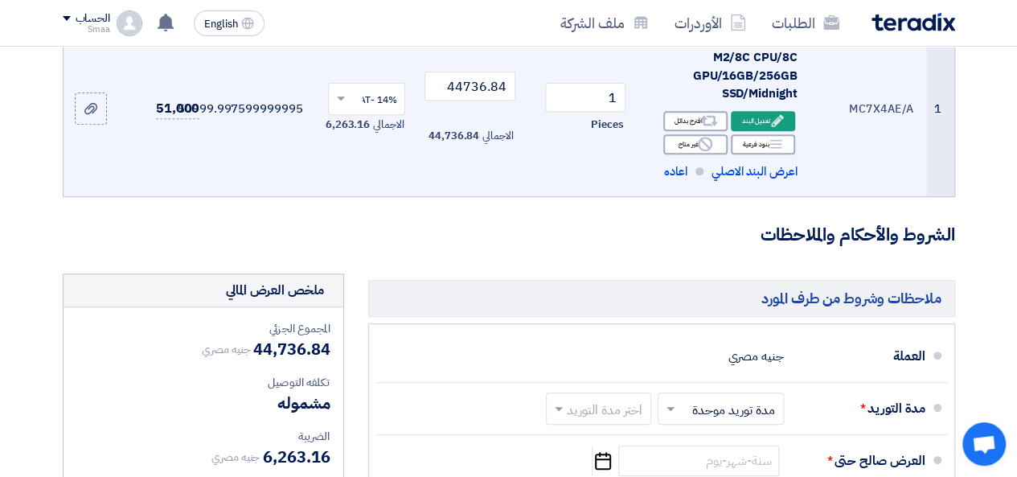
click at [311, 197] on td "50999.997599999995" at bounding box center [263, 109] width 103 height 176
click at [445, 163] on td "44736.84 الاجمالي 44,736.84" at bounding box center [469, 109] width 103 height 176
click at [219, 125] on td "50999.997599999995" at bounding box center [263, 109] width 103 height 176
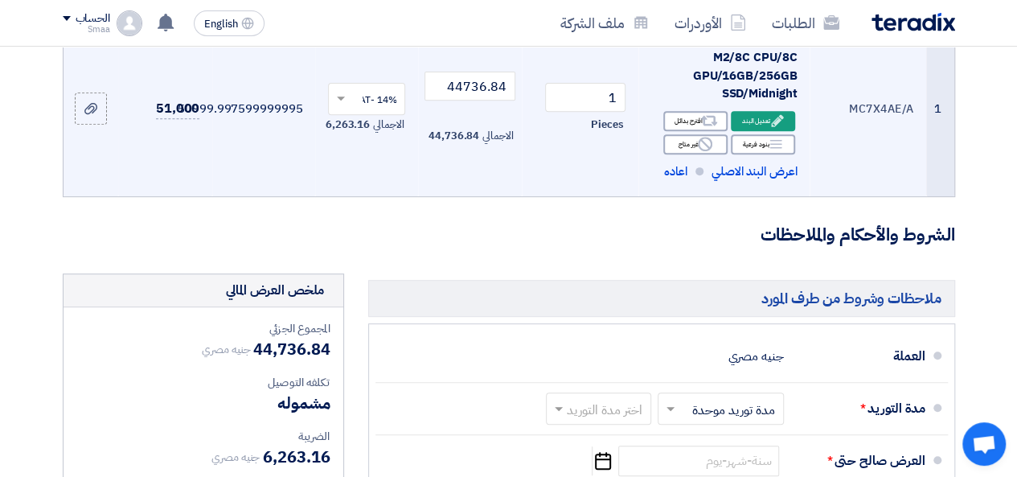
click at [219, 125] on td "50999.997599999995" at bounding box center [263, 109] width 103 height 176
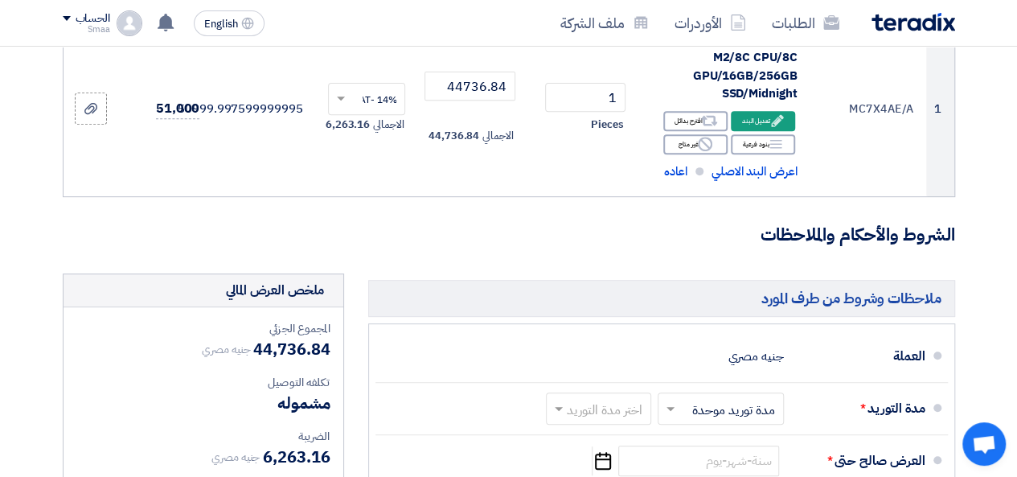
click at [331, 248] on h3 "الشروط والأحكام والملاحظات" at bounding box center [509, 235] width 892 height 25
click at [593, 277] on form "تفاصيل الطلب # الكود/الموديل البيان/الوصف الكمية/العدد سعر الوحدة (EGP) الضرائب…" at bounding box center [509, 368] width 892 height 953
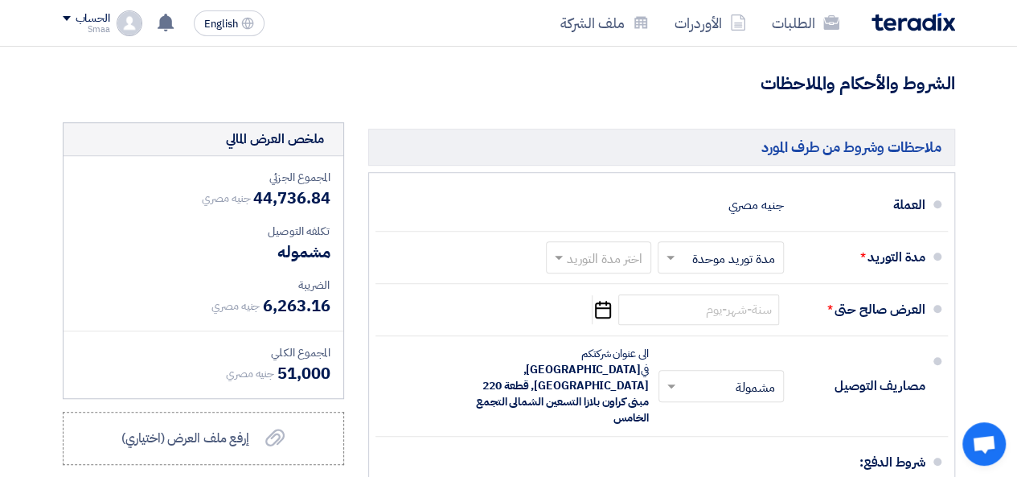
scroll to position [482, 0]
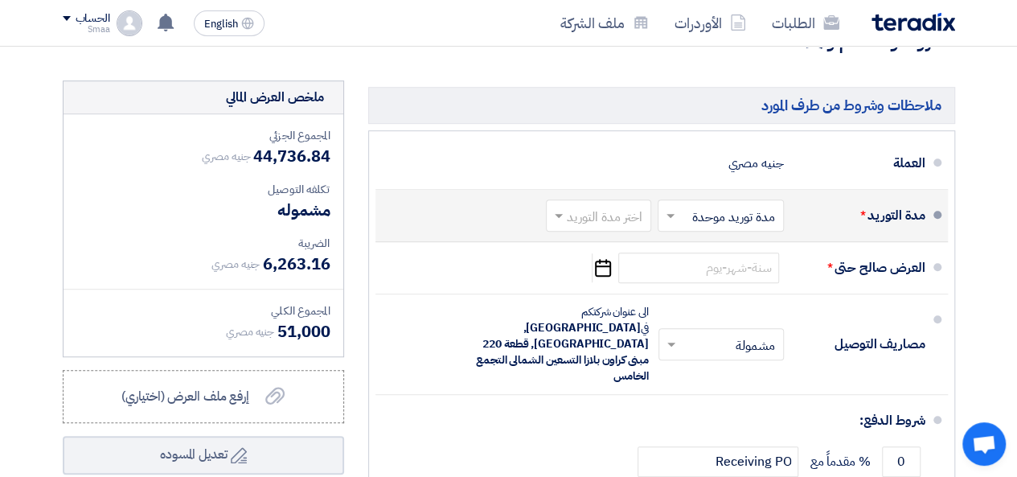
click at [719, 232] on div "اختر مدة التوريد × مدة توريد موحدة ×" at bounding box center [721, 215] width 126 height 32
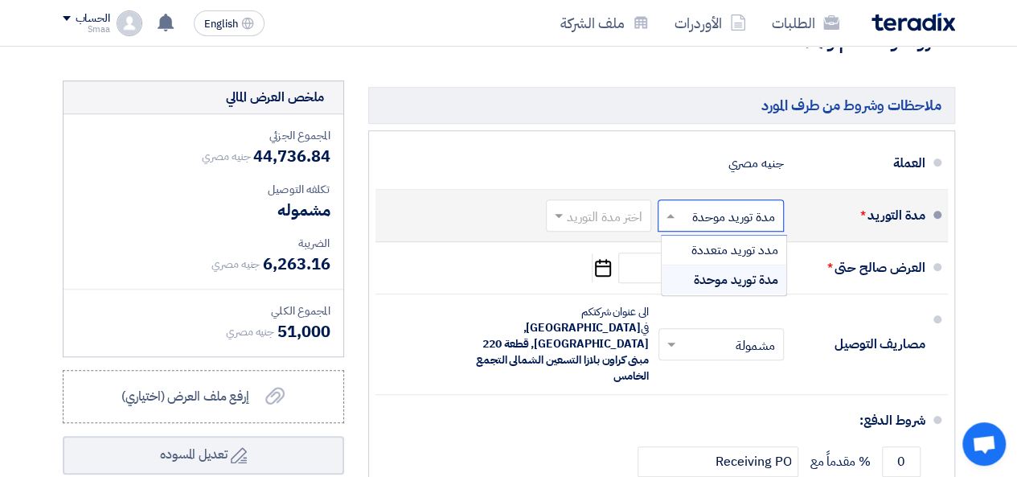
click at [728, 289] on span "مدة توريد موحدة" at bounding box center [736, 279] width 84 height 19
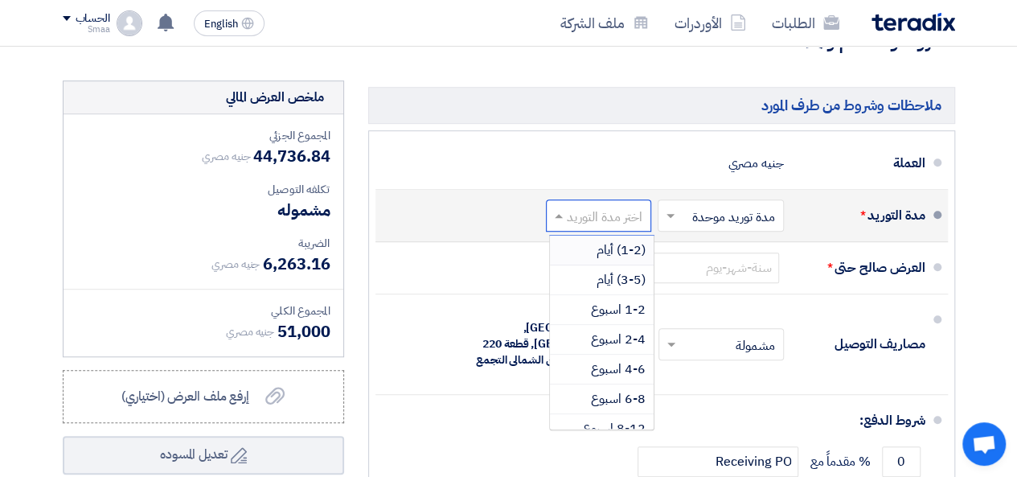
click at [583, 228] on input "text" at bounding box center [595, 216] width 97 height 23
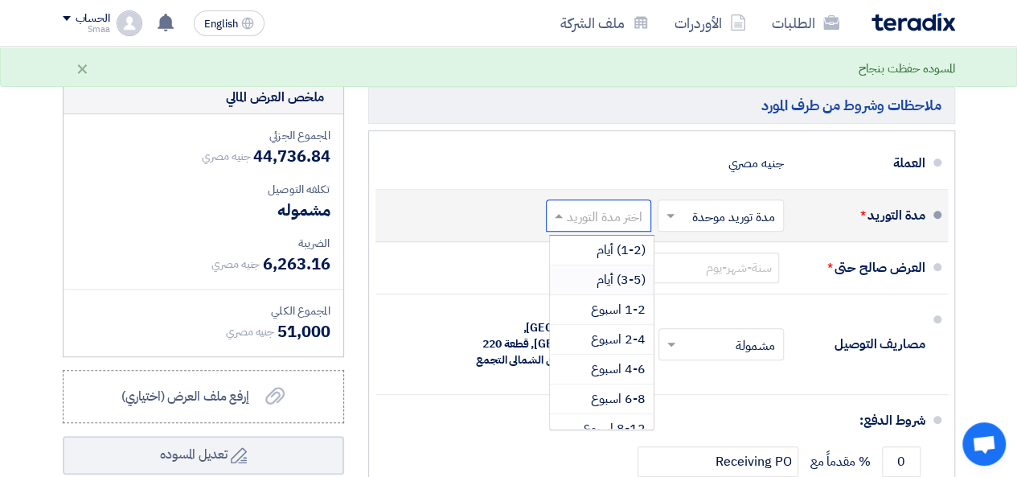
click at [605, 289] on span "(3-5) أيام" at bounding box center [620, 279] width 49 height 19
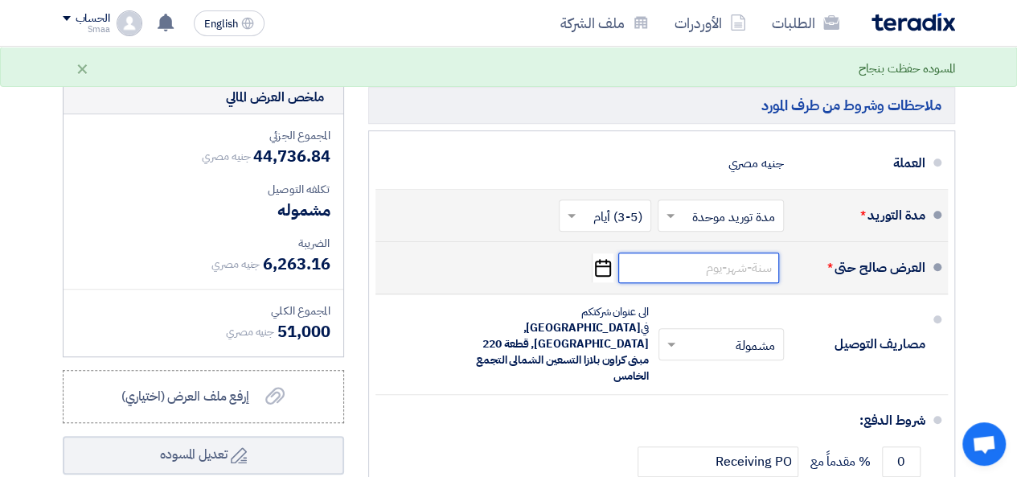
click at [701, 277] on input at bounding box center [698, 267] width 161 height 31
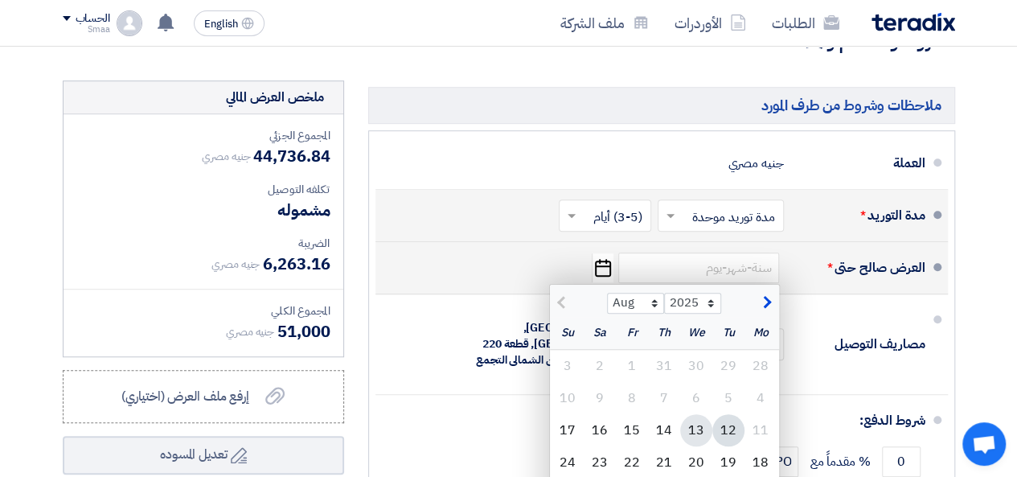
click at [698, 445] on div "13" at bounding box center [696, 430] width 32 height 32
type input "[DATE]"
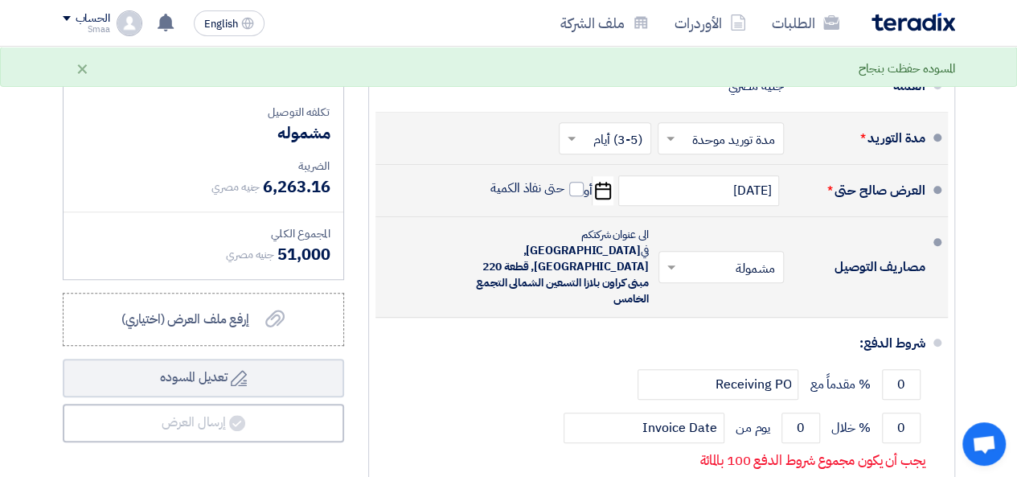
scroll to position [579, 0]
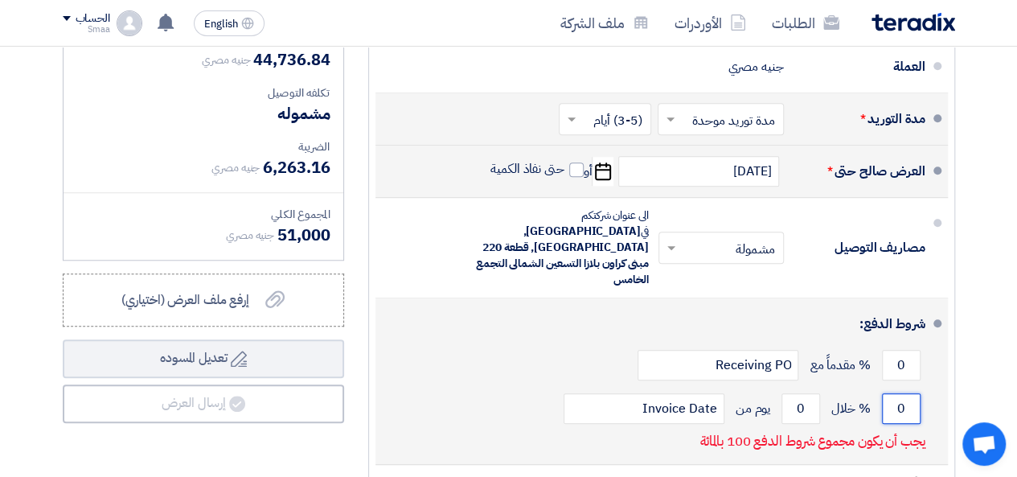
click at [912, 399] on input "0" at bounding box center [901, 408] width 39 height 31
click at [889, 394] on input "0" at bounding box center [901, 408] width 39 height 31
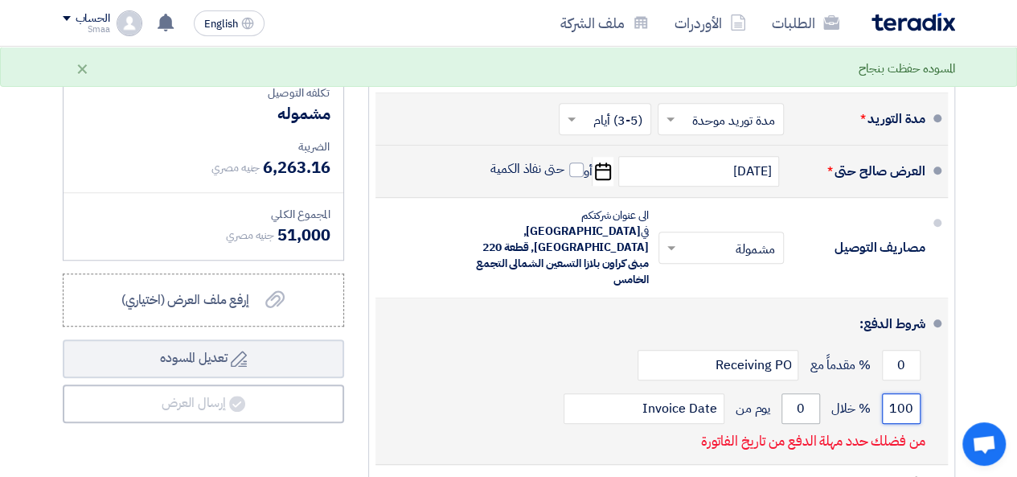
type input "100"
drag, startPoint x: 796, startPoint y: 387, endPoint x: 808, endPoint y: 387, distance: 12.1
click at [808, 393] on input "0" at bounding box center [800, 408] width 39 height 31
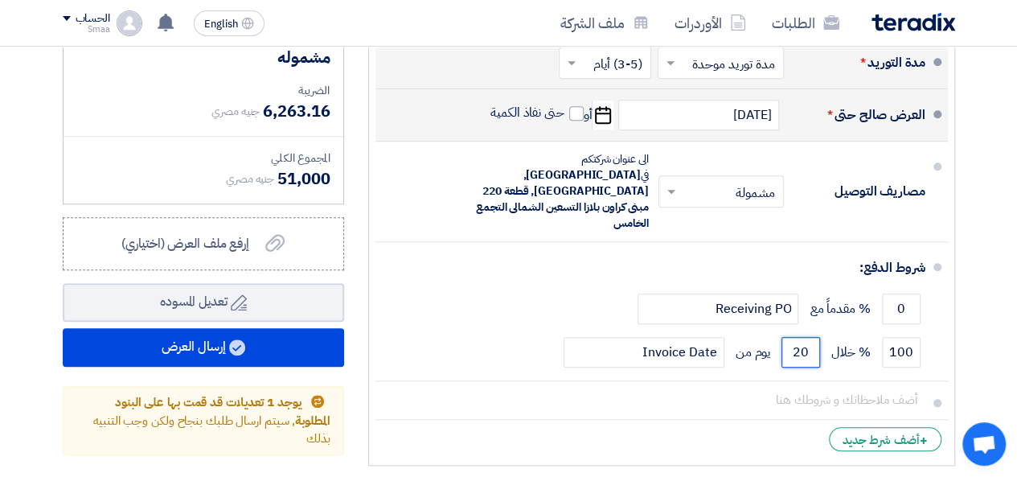
scroll to position [629, 0]
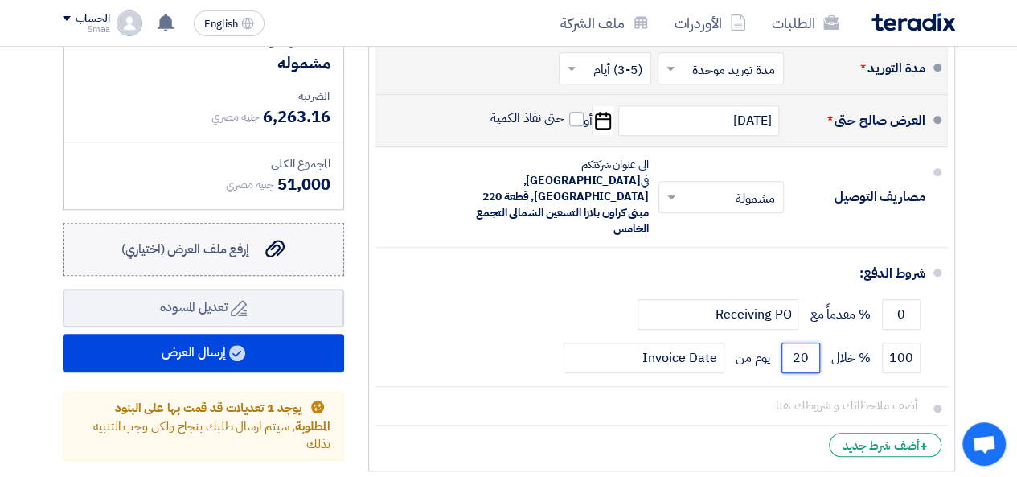
type input "20"
click at [223, 254] on span "إرفع ملف العرض (اختياري)" at bounding box center [185, 249] width 128 height 19
click at [0, 0] on input "إرفع ملف العرض (اختياري) إرفع ملف العرض (اختياري)" at bounding box center [0, 0] width 0 height 0
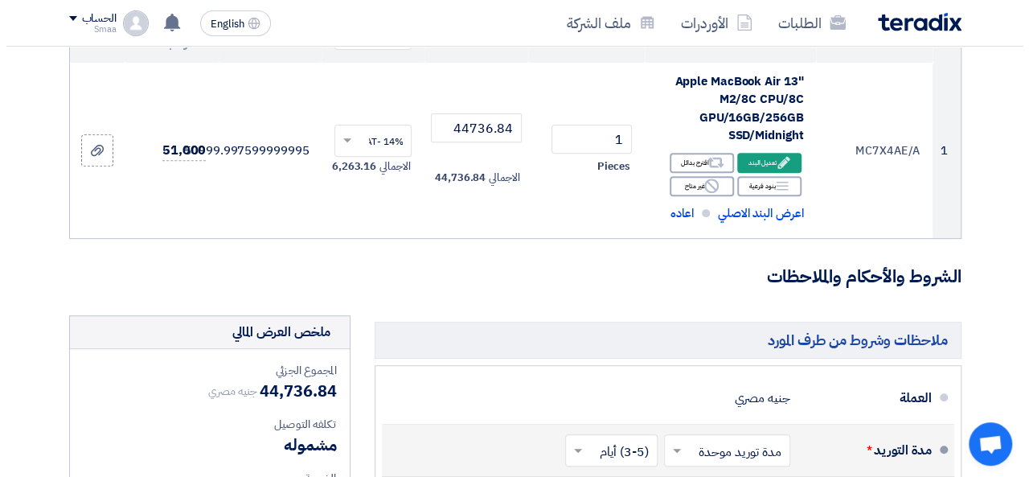
scroll to position [259, 0]
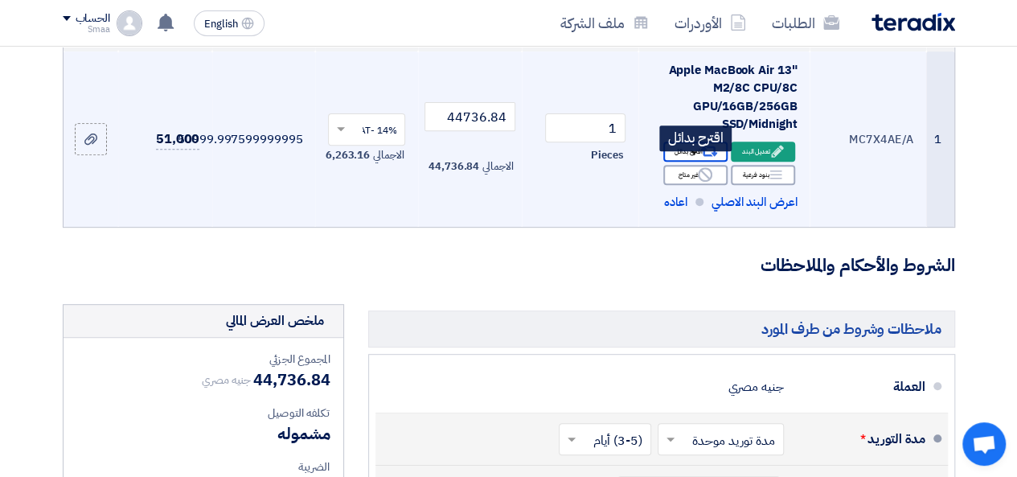
click at [682, 162] on div "Alternative اقترح بدائل" at bounding box center [695, 151] width 64 height 20
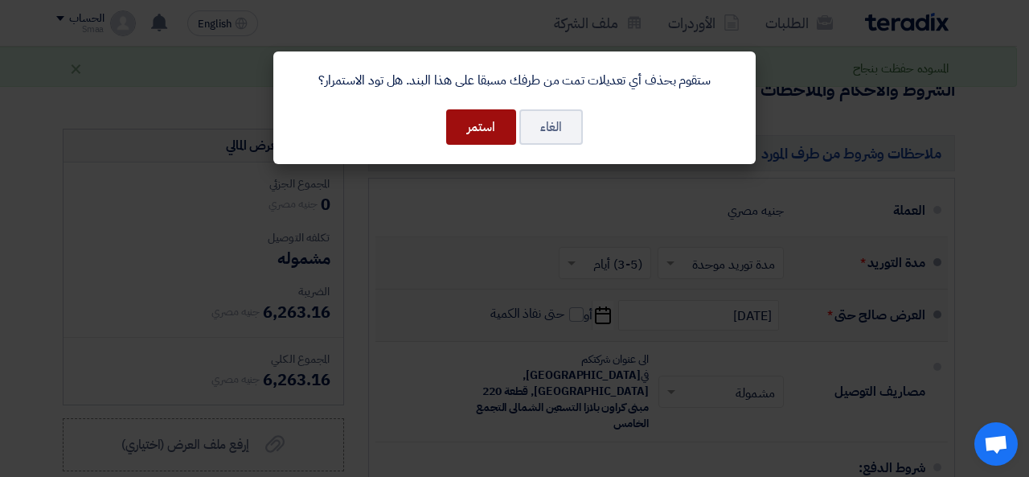
click at [482, 135] on button "استمر" at bounding box center [481, 126] width 70 height 35
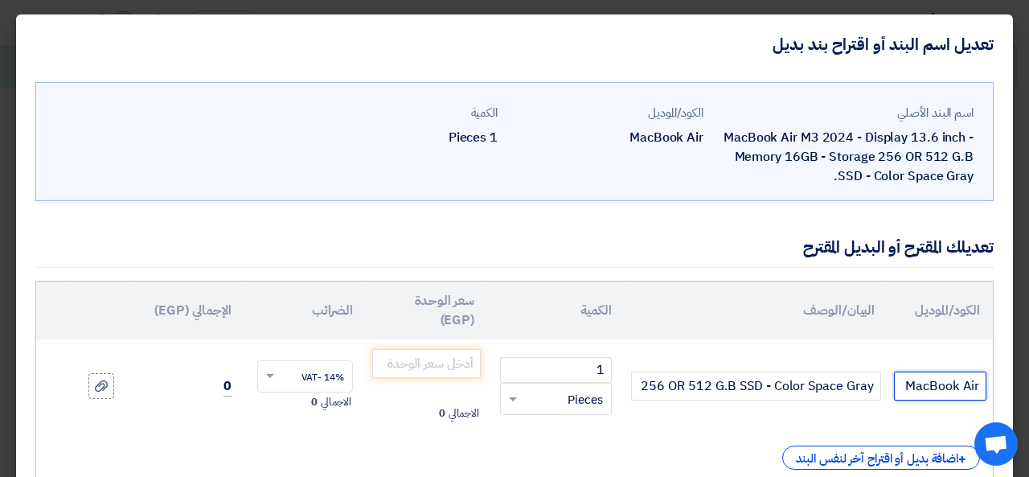
click at [941, 392] on input "MacBook Air" at bounding box center [940, 385] width 92 height 29
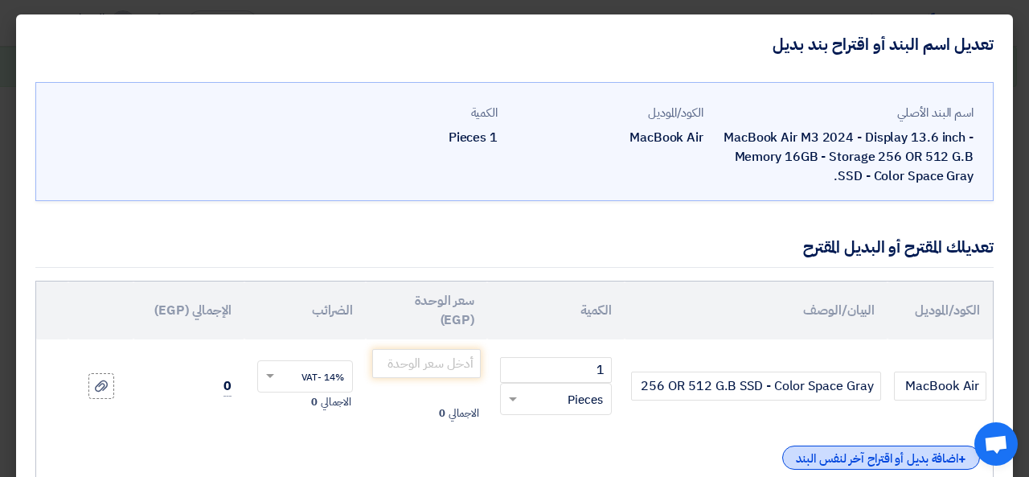
click at [902, 453] on div "+ اضافة بديل أو اقتراح آخر لنفس البند" at bounding box center [881, 457] width 198 height 24
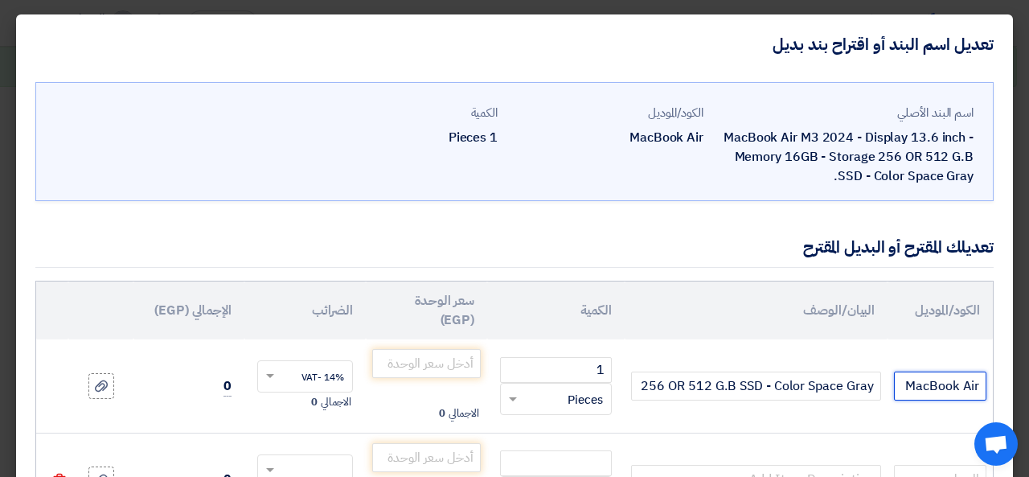
click at [909, 387] on input "MacBook Air" at bounding box center [940, 385] width 92 height 29
drag, startPoint x: 908, startPoint y: 387, endPoint x: 1006, endPoint y: 386, distance: 97.3
click at [1006, 386] on div "اسم البند الأصلي MacBook Air M3 2024 - Display 13.6 inch - Memory 16GB - Storag…" at bounding box center [514, 370] width 997 height 593
paste input "MC7X4AE/A"
type input "MC7X4AE/A"
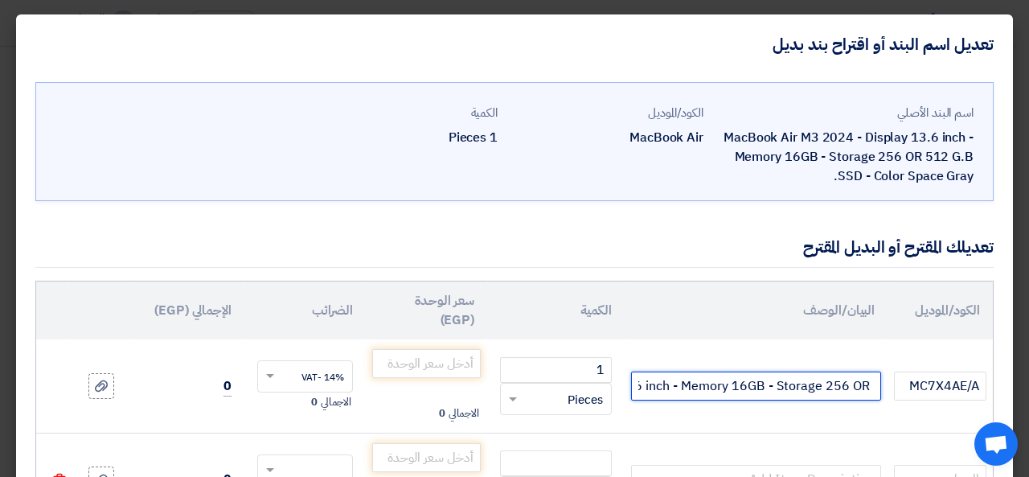
scroll to position [0, -398]
drag, startPoint x: 878, startPoint y: 388, endPoint x: 621, endPoint y: 371, distance: 257.1
click at [621, 371] on tr "MC7X4AE/A 1 RFQ_STEP1.ITEMS.2.TYPE_PLACEHOLDER ×" at bounding box center [514, 385] width 957 height 93
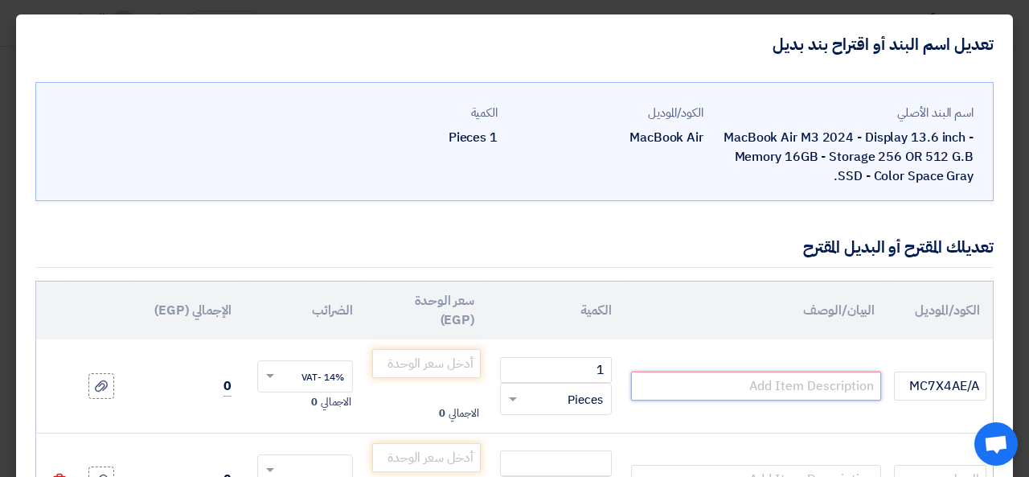
paste input "Apple MacBook Air 13" M2/8C CPU/8C GPU/16GB/256GB SSD/Midnight"
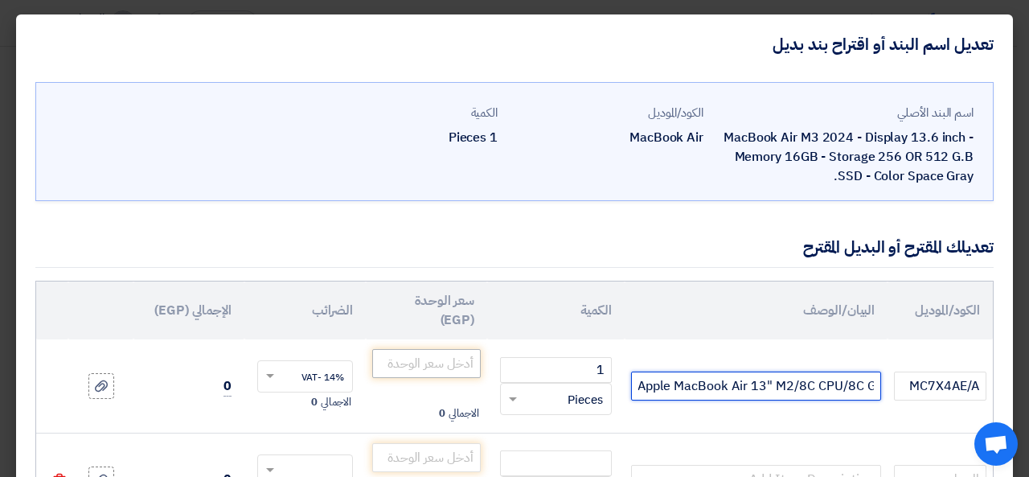
type input "Apple MacBook Air 13" M2/8C CPU/8C GPU/16GB/256GB SSD/Midnight"
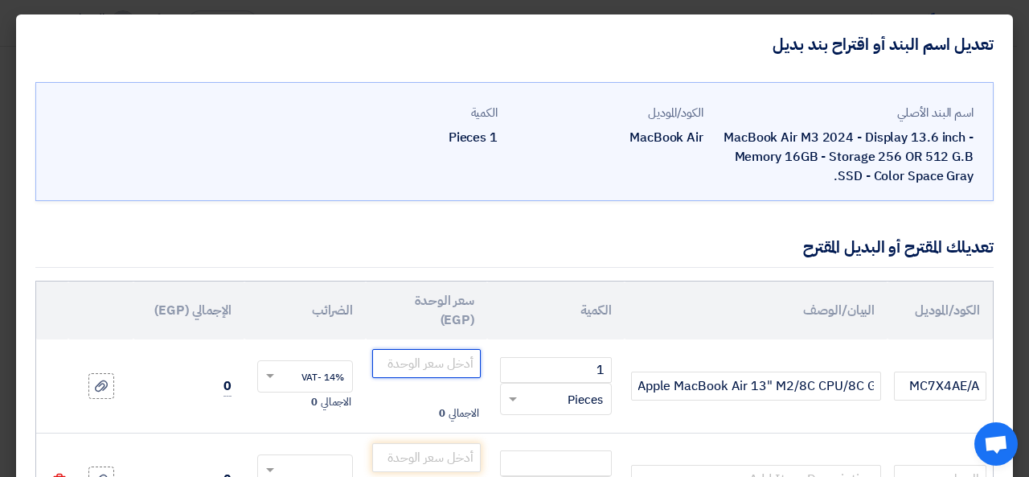
scroll to position [0, 0]
click at [415, 368] on input "number" at bounding box center [426, 363] width 109 height 29
click at [464, 364] on input "4473684" at bounding box center [426, 363] width 109 height 29
type input "44736.84"
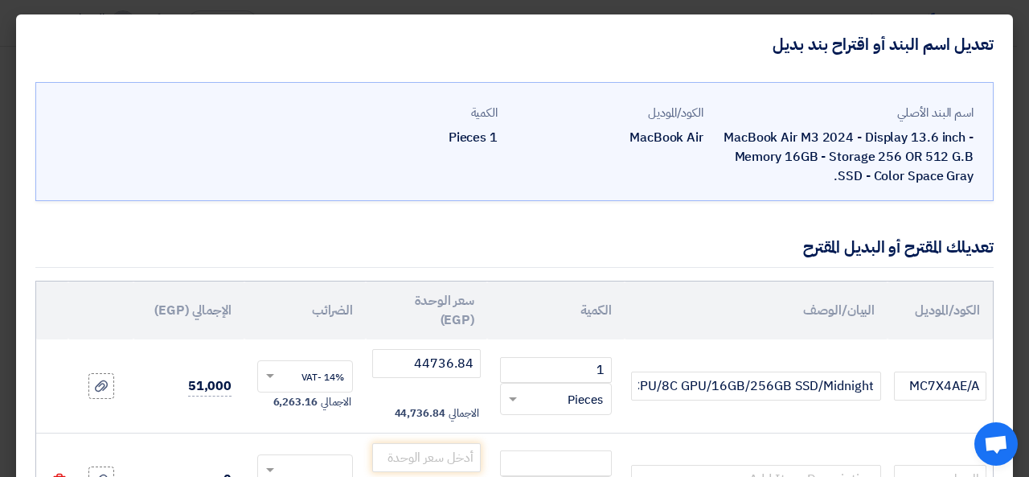
click at [516, 426] on td "1 RFQ_STEP1.ITEMS.2.TYPE_PLACEHOLDER × Pieces" at bounding box center [555, 385] width 137 height 93
click at [894, 437] on td at bounding box center [940, 479] width 105 height 93
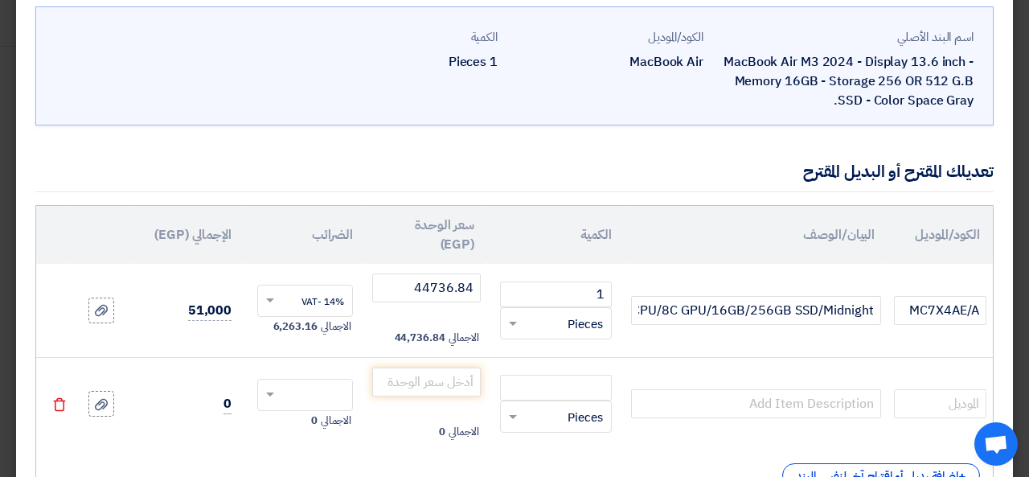
scroll to position [96, 0]
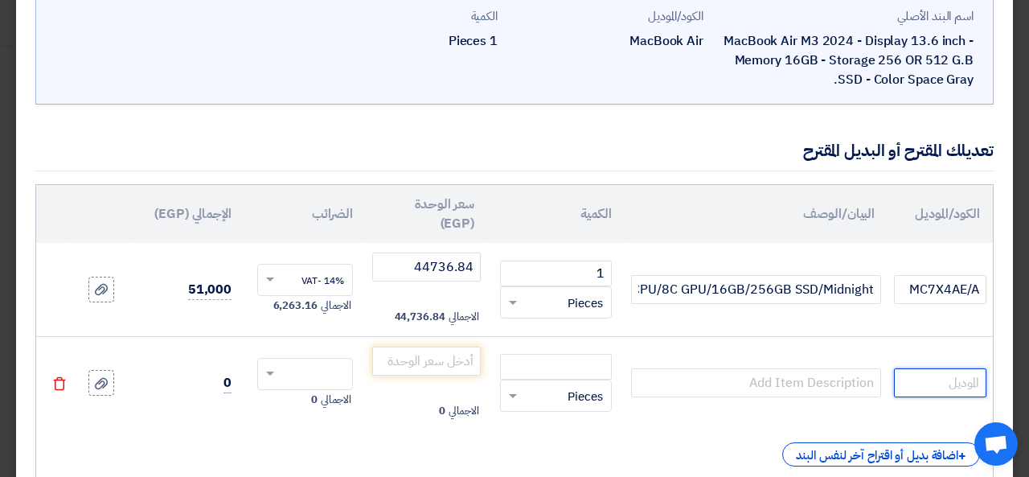
click at [910, 394] on input "text" at bounding box center [940, 382] width 92 height 29
paste input "MC6T4AE/A"
type input "MC6T4AE/A"
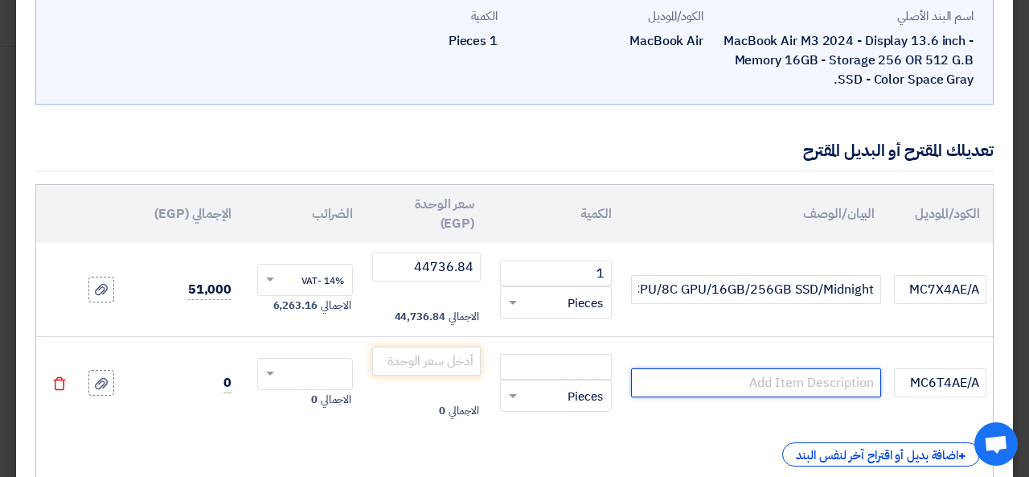
click at [724, 380] on input "text" at bounding box center [756, 382] width 250 height 29
paste input "13-inch MacBook Air: Apple M4 chip with 10-core CPU and 8-core GPU, 16GB, 256GB…"
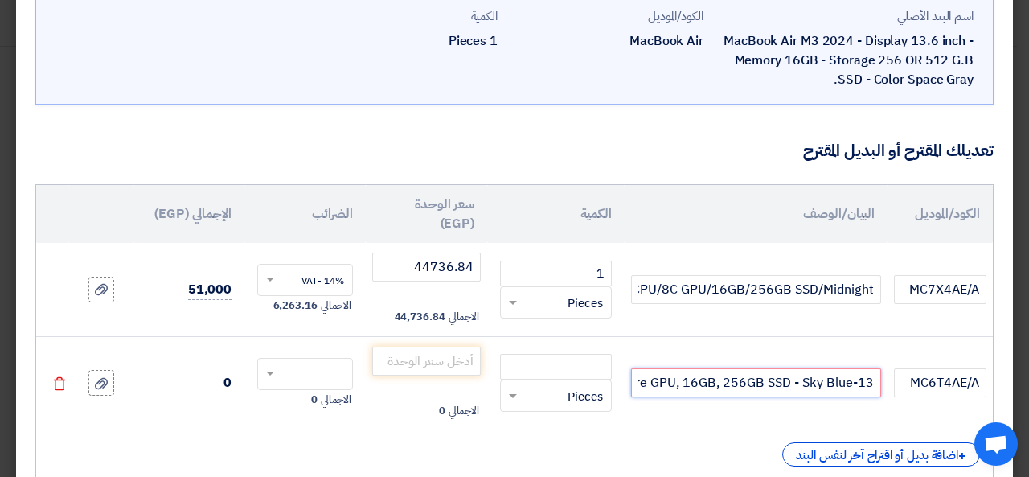
scroll to position [0, -359]
type input "13-inch MacBook Air: Apple M4 chip with 10-core CPU and 8-core GPU, 16GB, 256GB…"
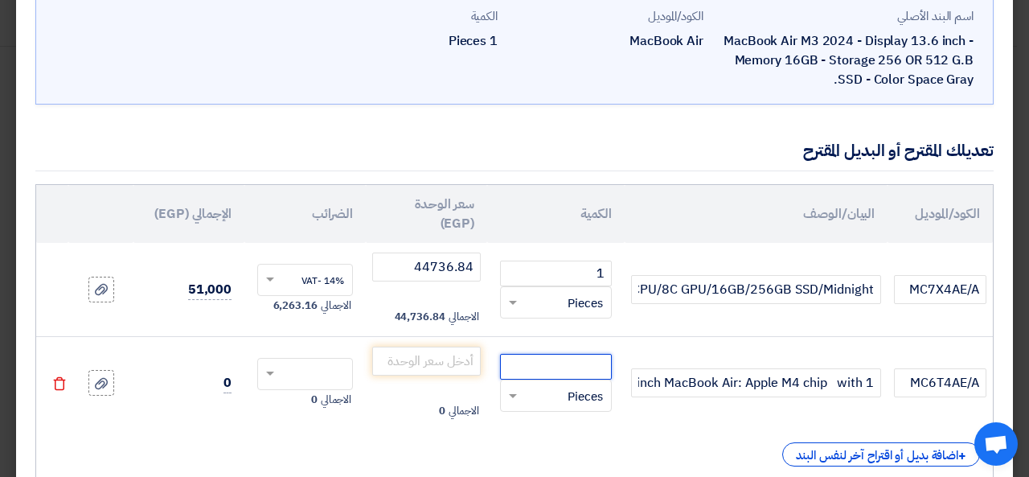
click at [550, 362] on input "number" at bounding box center [556, 367] width 112 height 26
type input "1"
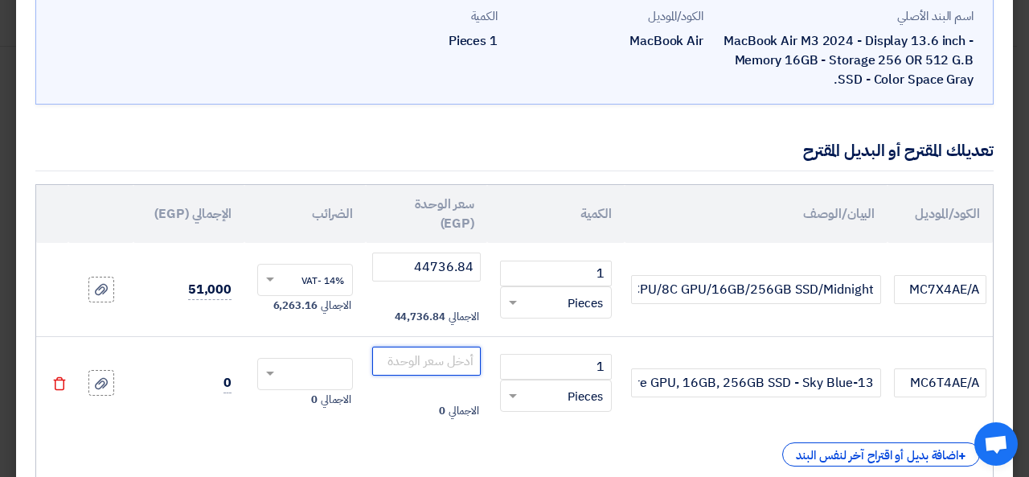
click at [421, 359] on input "number" at bounding box center [426, 360] width 109 height 29
click at [278, 369] on span at bounding box center [268, 374] width 20 height 14
click at [328, 400] on span "14% -VAT" at bounding box center [322, 403] width 43 height 14
click at [416, 357] on input "number" at bounding box center [426, 360] width 109 height 29
type input "55114.035"
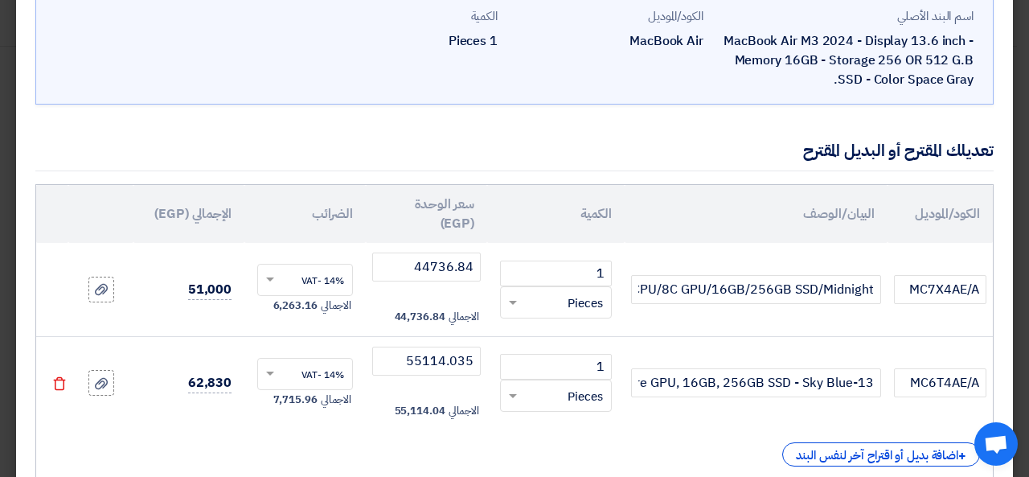
click at [1002, 275] on div "اسم البند الأصلي MacBook Air M3 2024 - Display 13.6 inch - Memory 16GB - Storag…" at bounding box center [514, 273] width 997 height 593
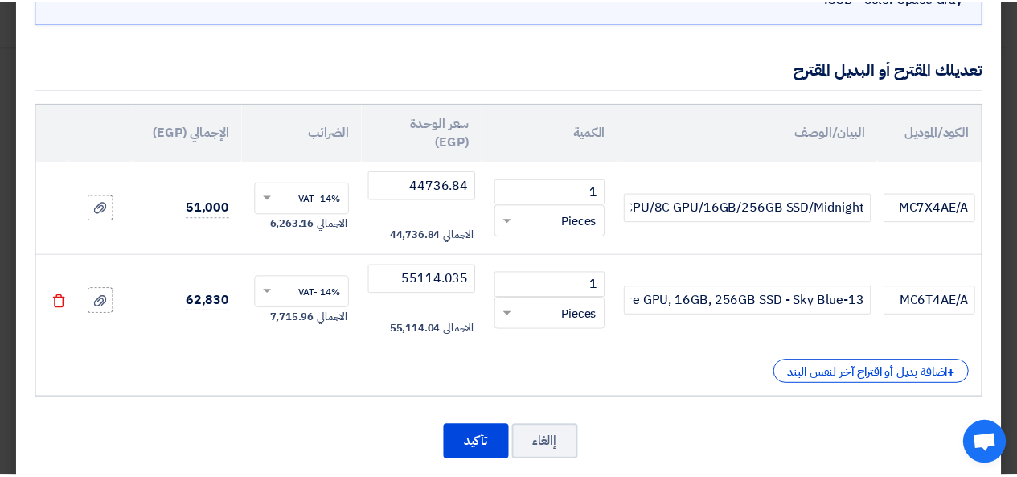
scroll to position [201, 0]
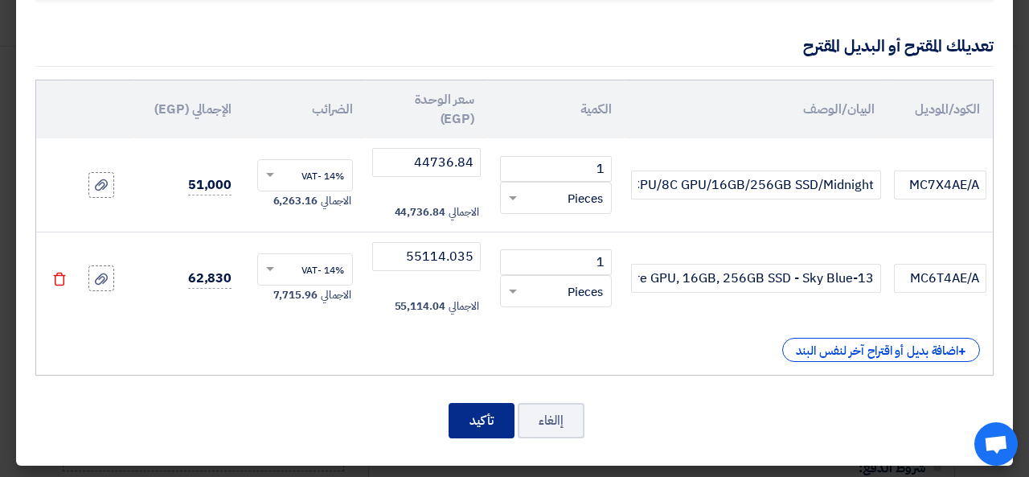
click at [467, 430] on button "تأكيد" at bounding box center [482, 420] width 66 height 35
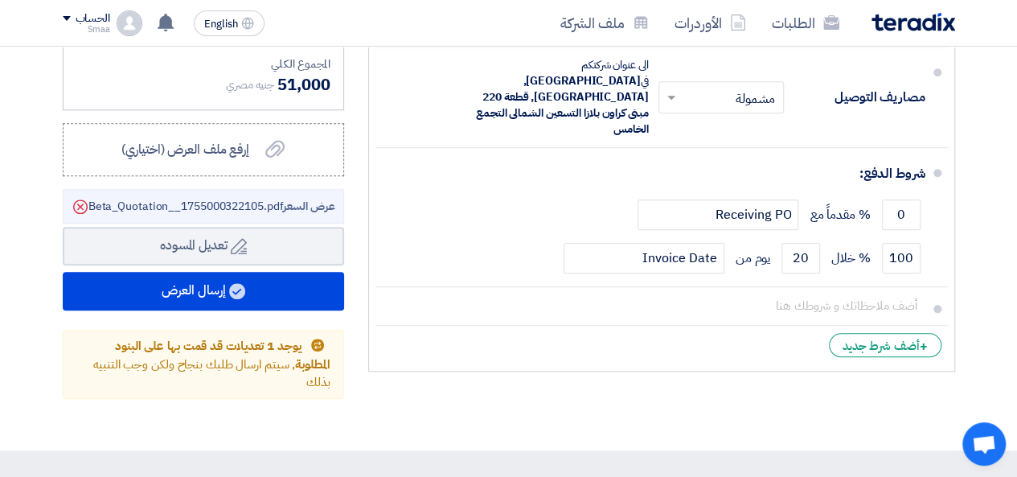
scroll to position [675, 0]
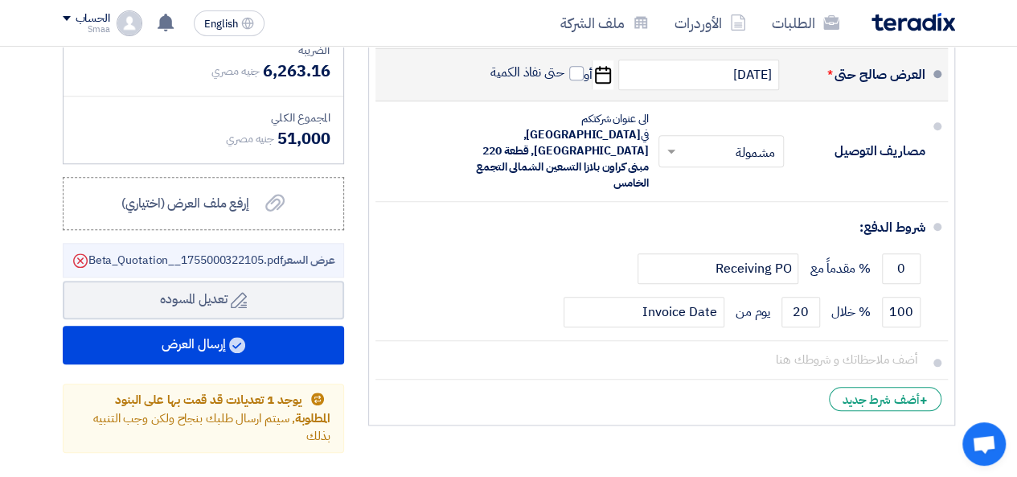
click at [167, 265] on span "عرض السعر Beta_Quotation__1755000322105.pdf" at bounding box center [211, 260] width 247 height 17
click at [221, 269] on span "عرض السعر Beta_Quotation__1755000322105.pdf" at bounding box center [211, 260] width 247 height 17
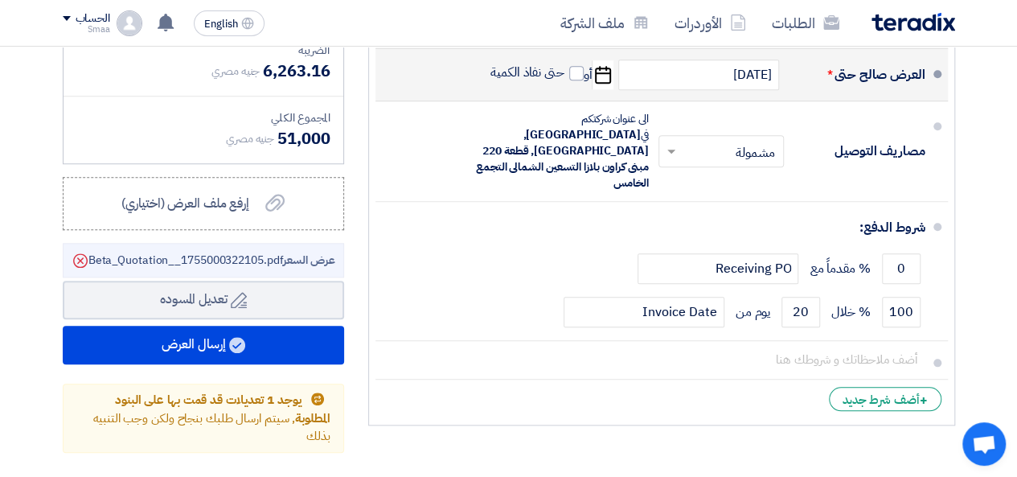
click at [221, 269] on span "عرض السعر Beta_Quotation__1755000322105.pdf" at bounding box center [211, 260] width 247 height 17
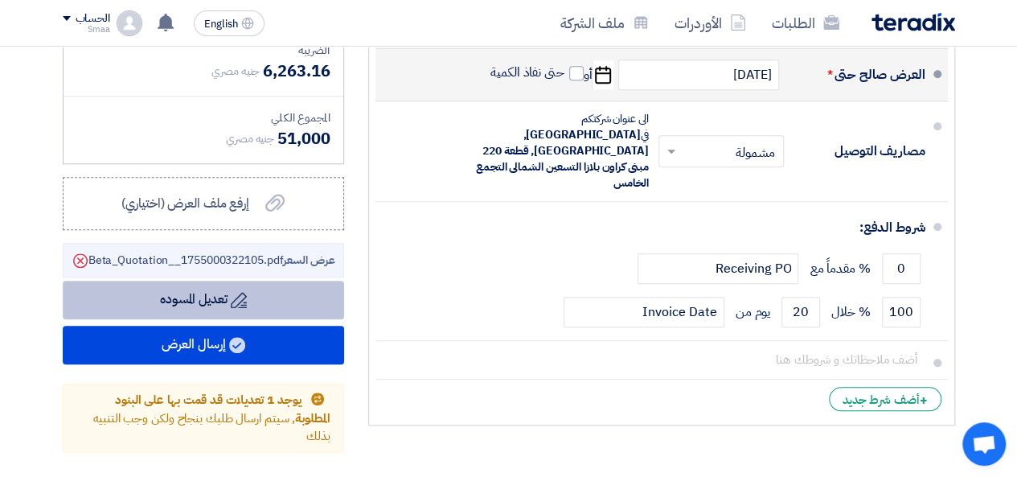
click at [248, 312] on button "Draft تعديل المسوده" at bounding box center [203, 300] width 281 height 39
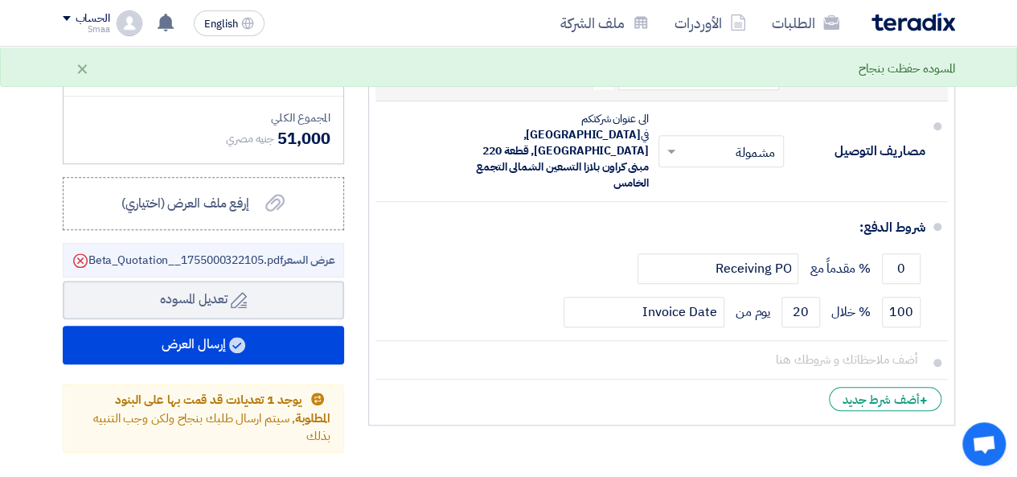
click at [320, 269] on span "عرض السعر" at bounding box center [308, 260] width 51 height 17
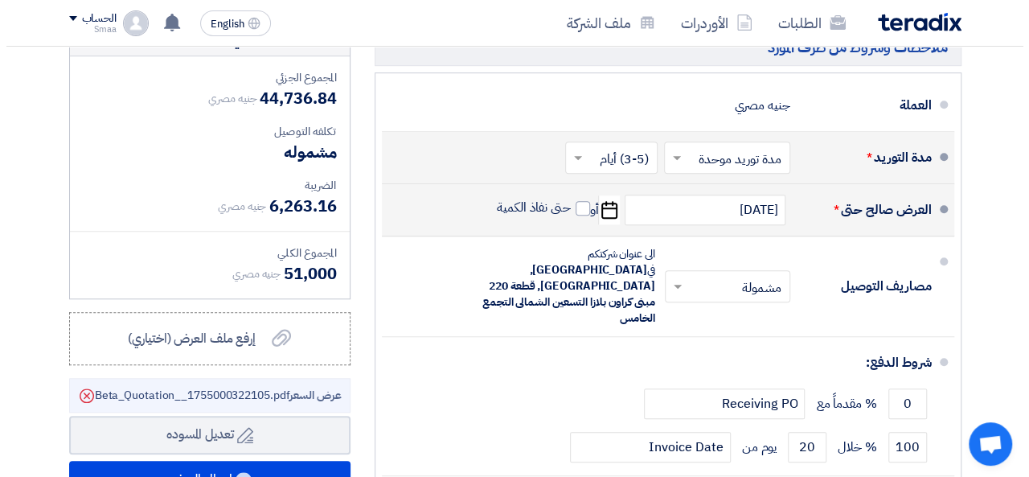
scroll to position [670, 0]
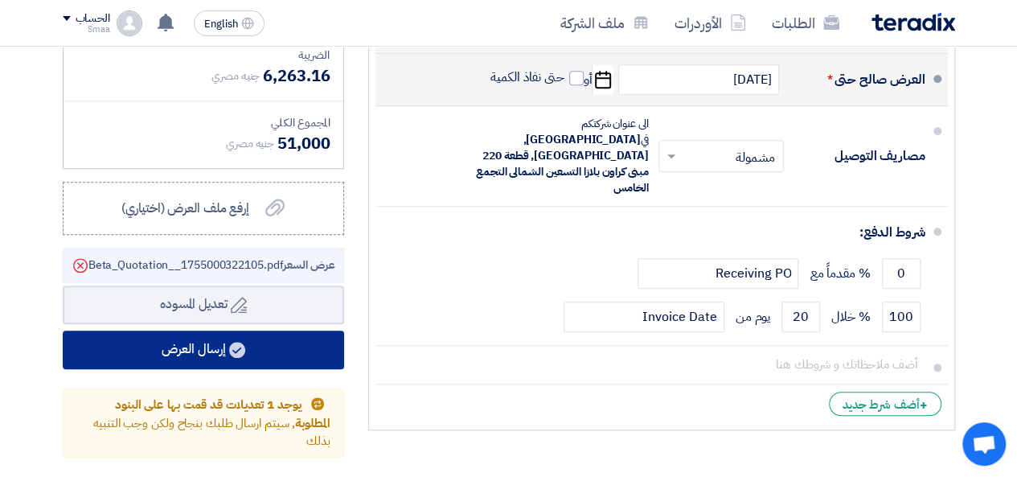
click at [223, 369] on button "إرسال العرض" at bounding box center [203, 349] width 281 height 39
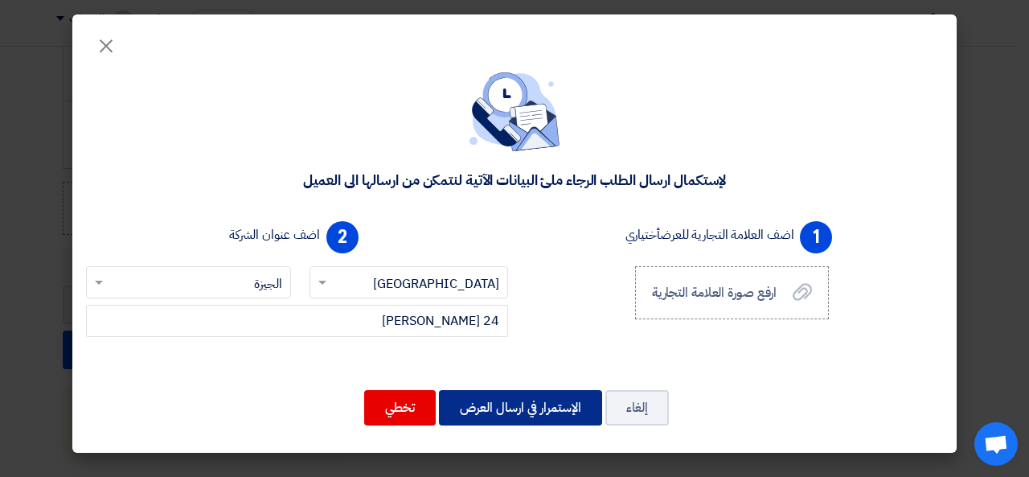
click at [479, 407] on button "الإستمرار في ارسال العرض" at bounding box center [520, 407] width 163 height 35
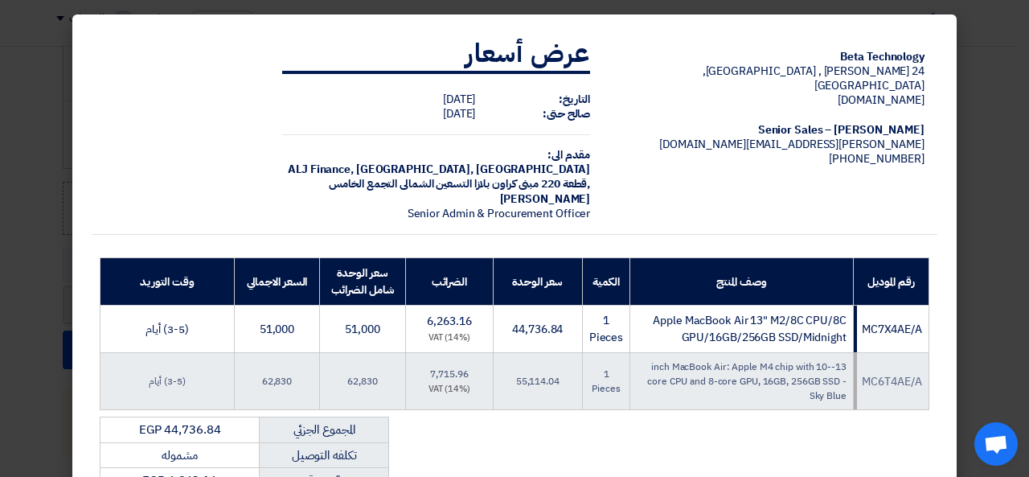
click at [735, 196] on td "Beta Technology 24 [PERSON_NAME] , [GEOGRAPHIC_DATA], [GEOGRAPHIC_DATA] [DOMAIN…" at bounding box center [770, 129] width 334 height 212
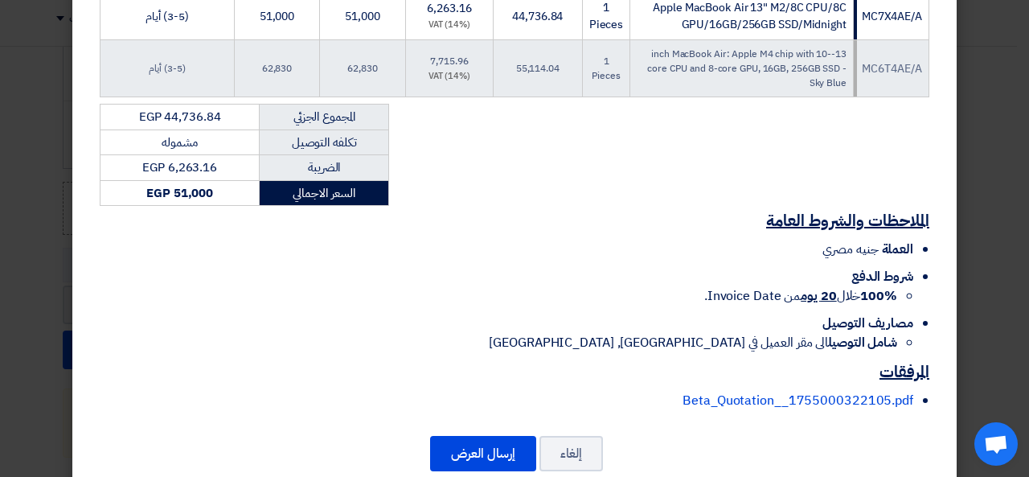
scroll to position [345, 0]
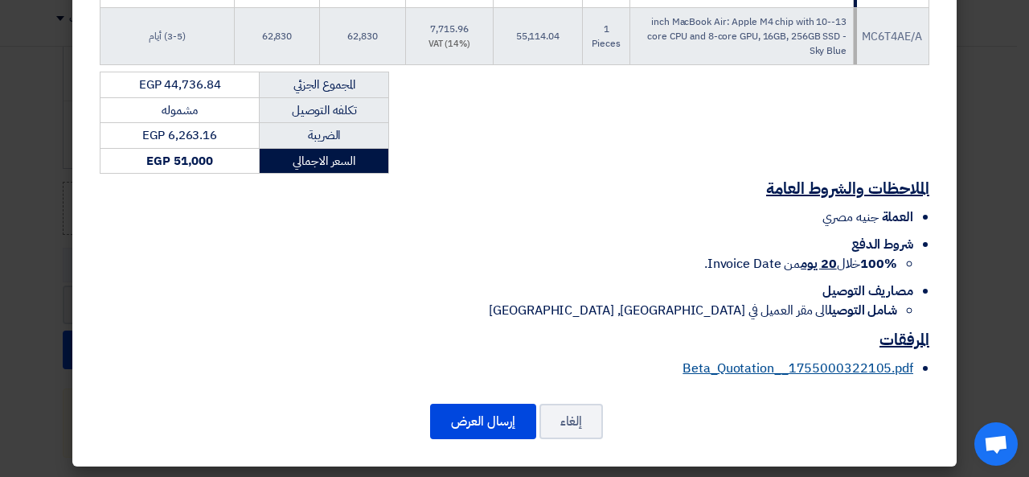
click at [757, 363] on link "Beta_Quotation__1755000322105.pdf" at bounding box center [798, 368] width 231 height 19
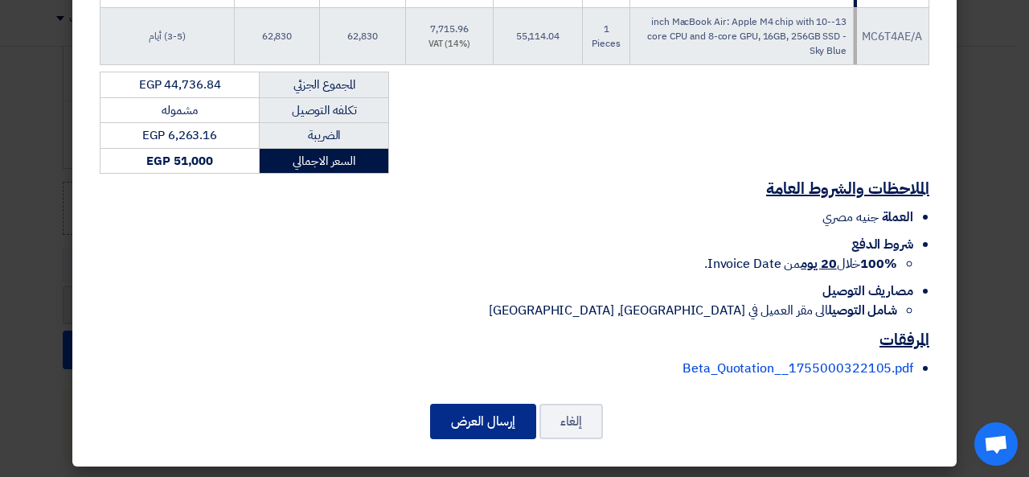
click at [519, 404] on button "إرسال العرض" at bounding box center [483, 421] width 106 height 35
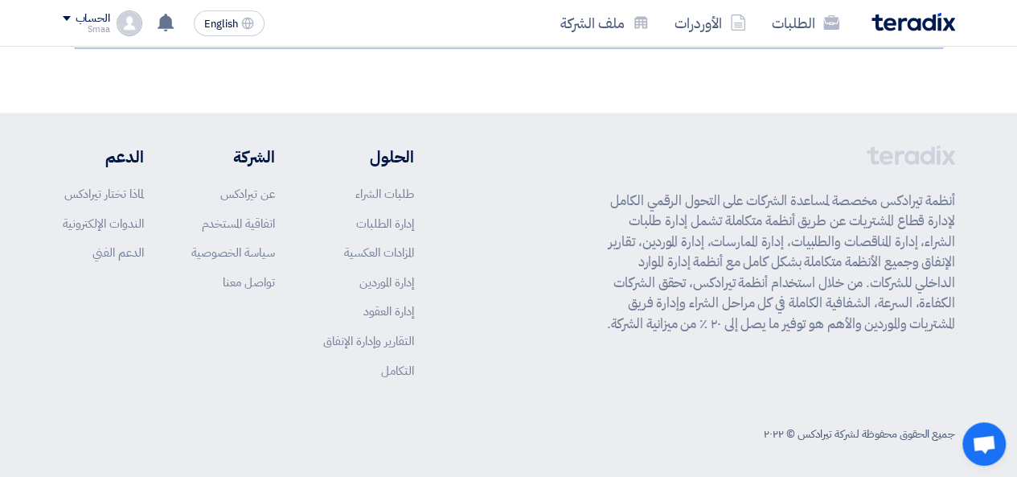
scroll to position [0, 0]
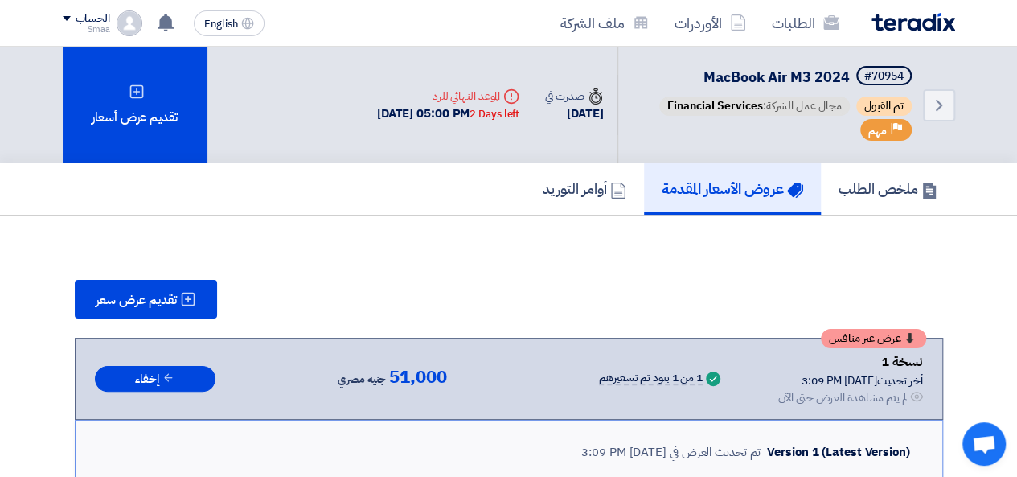
click at [532, 314] on div "تقديم عرض سعر" at bounding box center [509, 299] width 868 height 39
click at [675, 282] on div "تقديم عرض سعر" at bounding box center [509, 299] width 868 height 39
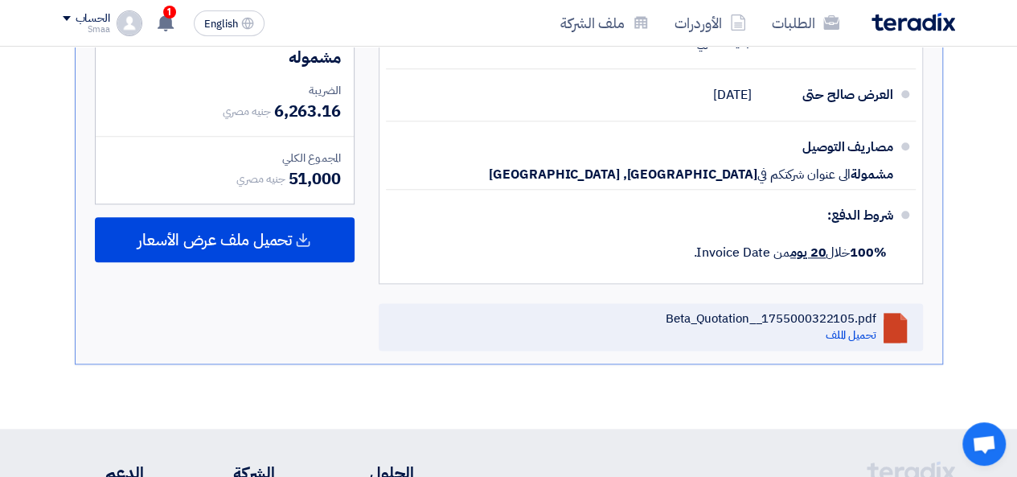
scroll to position [856, 0]
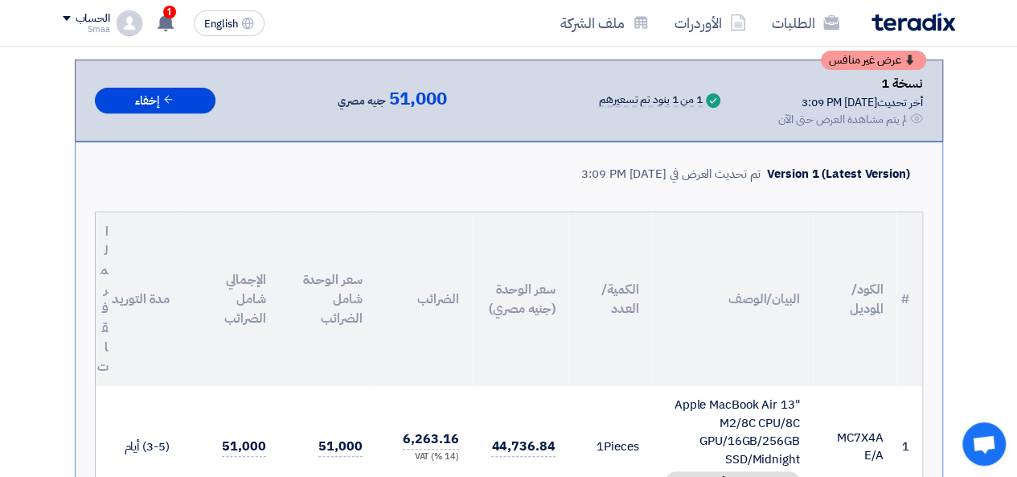
scroll to position [213, 0]
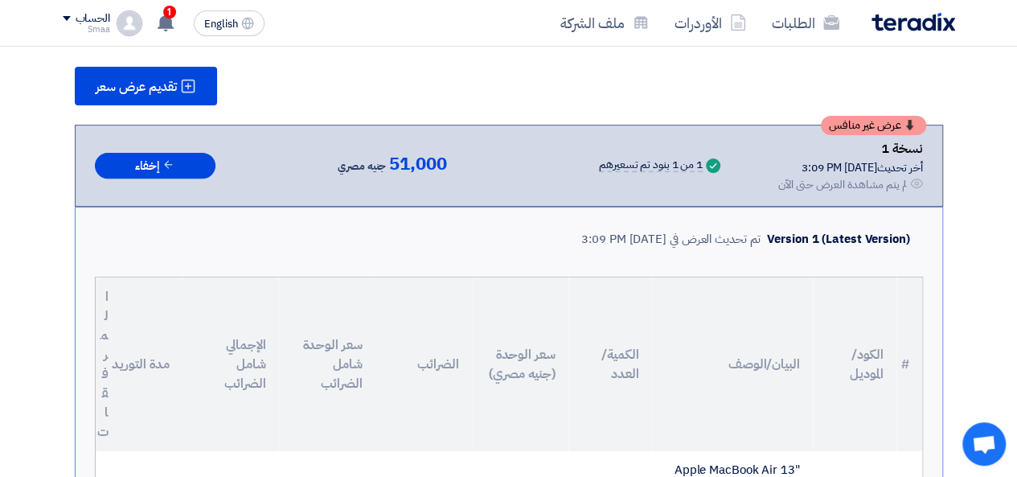
click at [830, 189] on div "لم يتم مشاهدة العرض حتى الآن" at bounding box center [842, 184] width 129 height 17
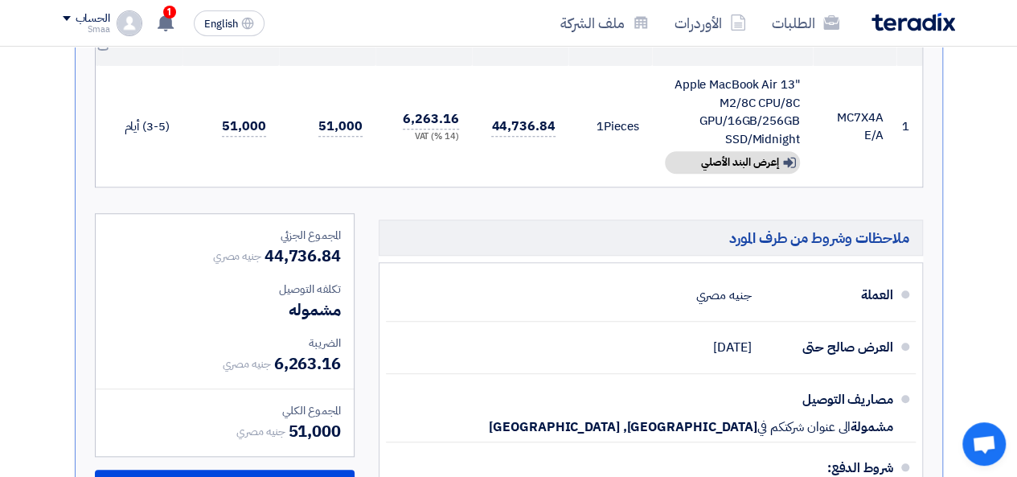
scroll to position [599, 0]
click at [172, 28] on icon at bounding box center [166, 23] width 18 height 18
